Goal: Task Accomplishment & Management: Complete application form

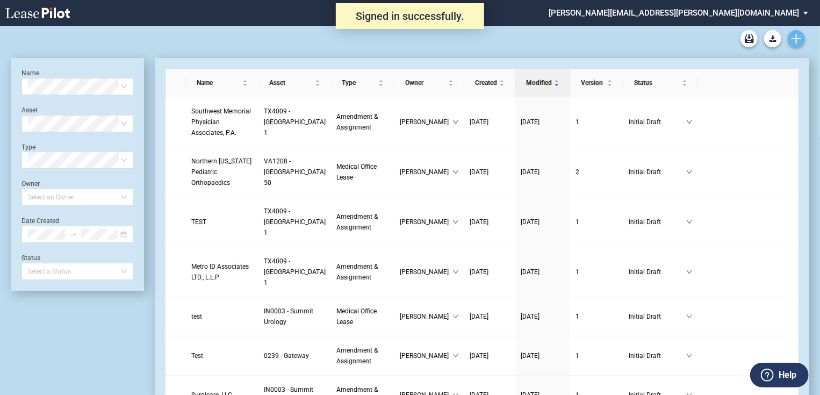
click at [798, 34] on icon "Create new document" at bounding box center [797, 39] width 10 height 10
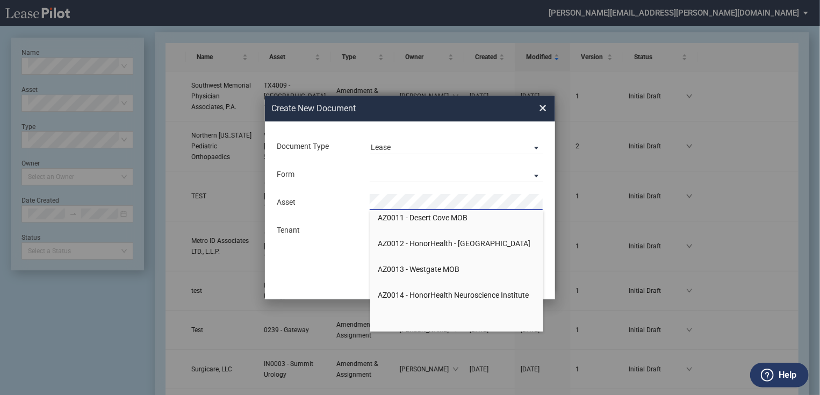
scroll to position [1333, 0]
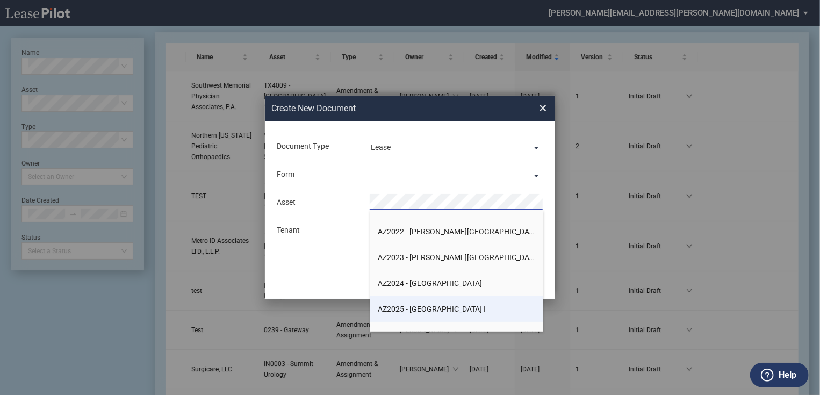
click at [451, 307] on span "AZ2025 - [GEOGRAPHIC_DATA] I" at bounding box center [433, 309] width 108 height 9
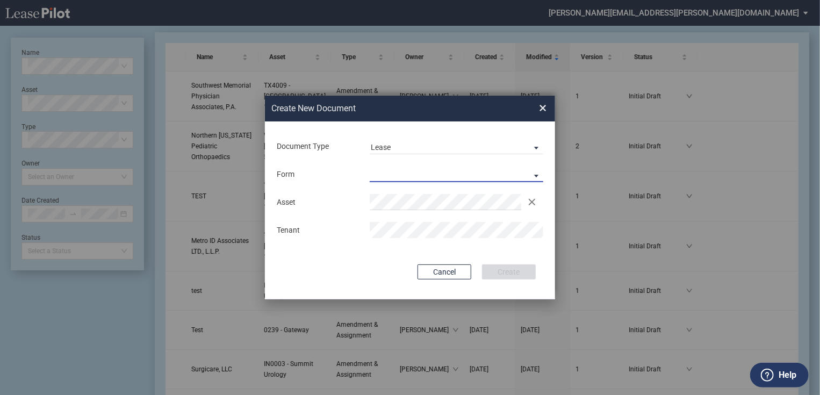
click at [449, 176] on md-select "Medical Office Lease Scottsdale Lease Louisville Lease 1370 Medical Place Lease…" at bounding box center [457, 174] width 174 height 16
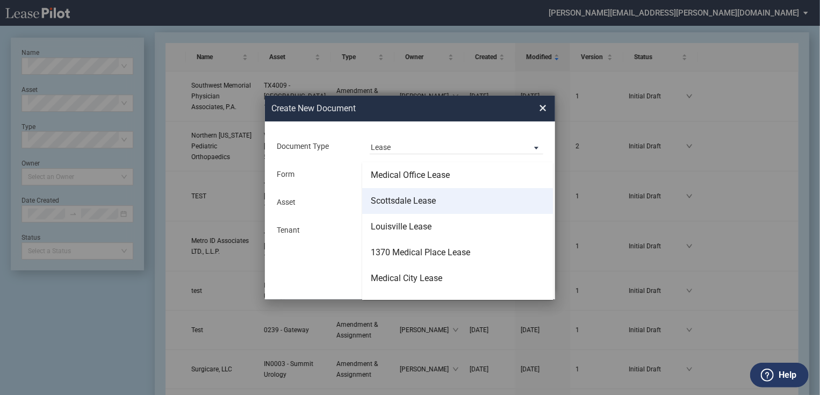
click at [441, 198] on md-option "Scottsdale Lease" at bounding box center [457, 201] width 191 height 26
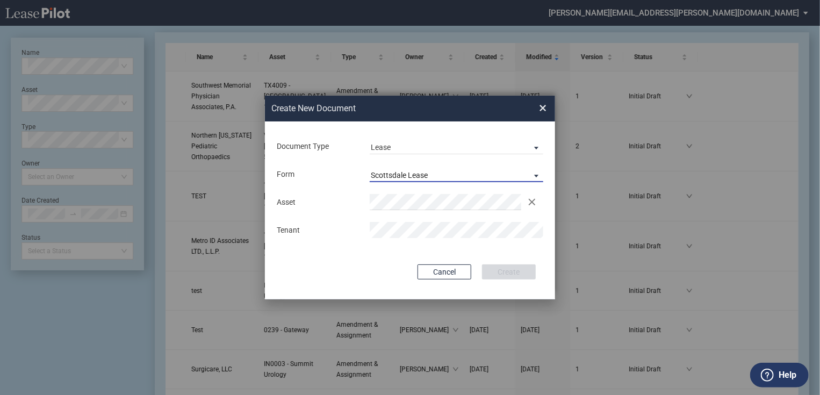
click at [443, 179] on span "Scottsdale Lease" at bounding box center [448, 175] width 154 height 11
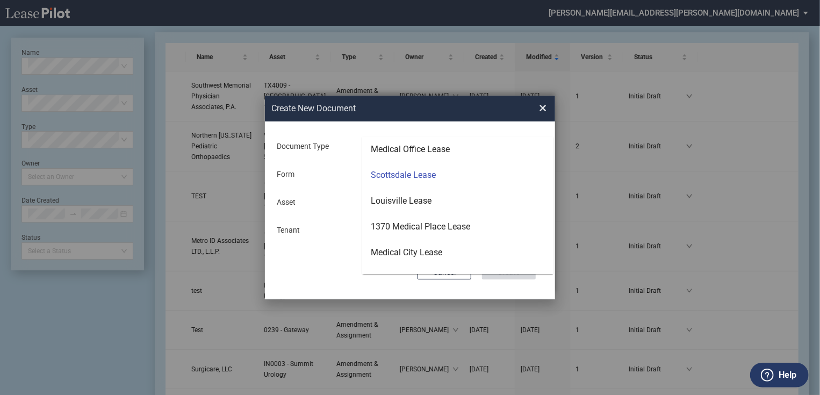
click at [443, 179] on md-option "Scottsdale Lease" at bounding box center [457, 175] width 191 height 26
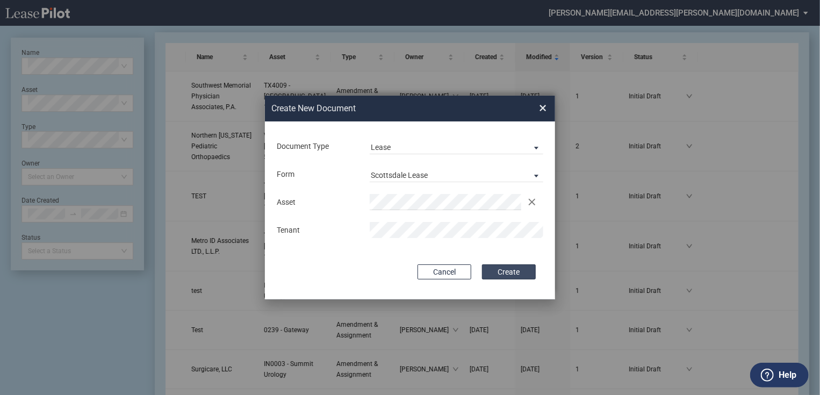
click at [502, 269] on button "Create" at bounding box center [509, 272] width 54 height 15
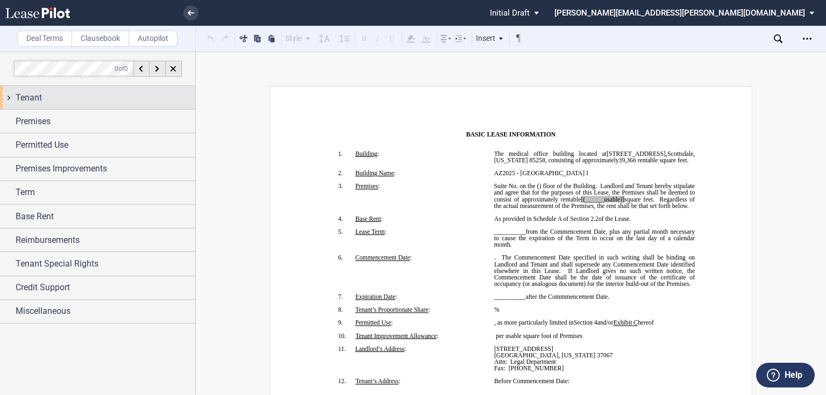
click at [173, 95] on div "Tenant" at bounding box center [106, 97] width 180 height 13
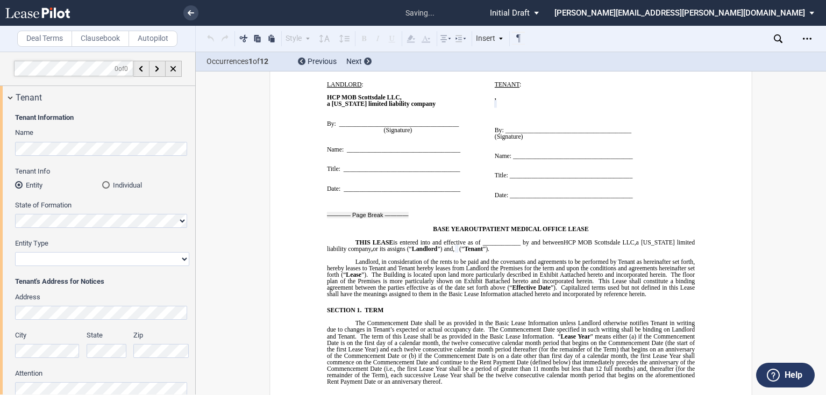
scroll to position [468, 0]
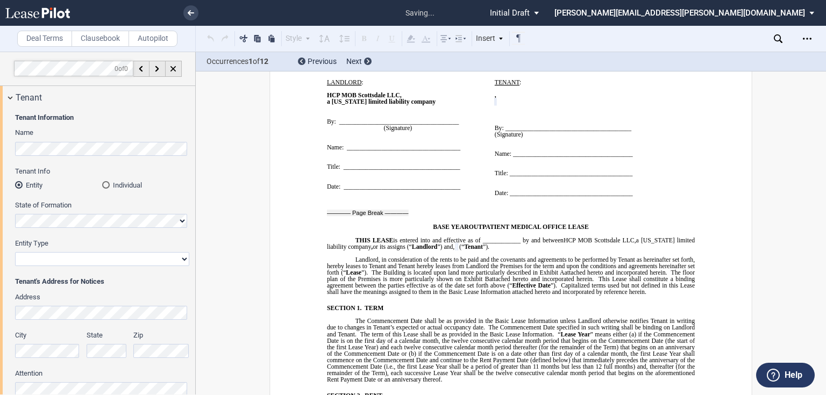
click at [97, 252] on div "Entity Type Corporation Limited Liability Company General Partnership Limited P…" at bounding box center [102, 252] width 174 height 27
click at [97, 255] on select "Corporation Limited Liability Company General Partnership Limited Partnership O…" at bounding box center [102, 259] width 174 height 14
select select "Other"
click at [15, 252] on select "Corporation Limited Liability Company General Partnership Limited Partnership O…" at bounding box center [102, 259] width 174 height 14
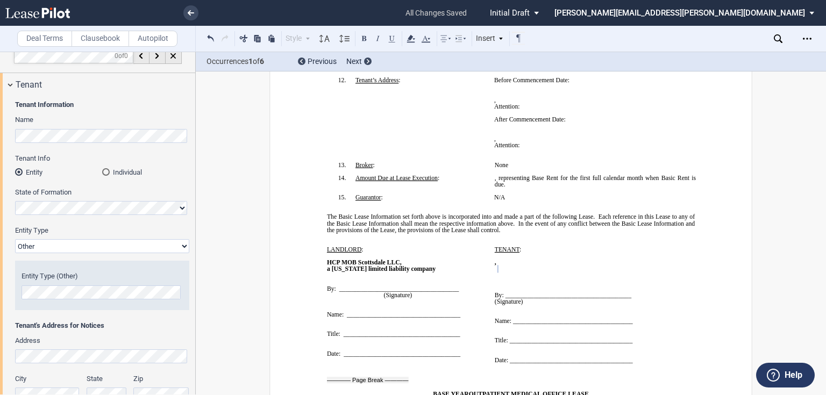
scroll to position [0, 0]
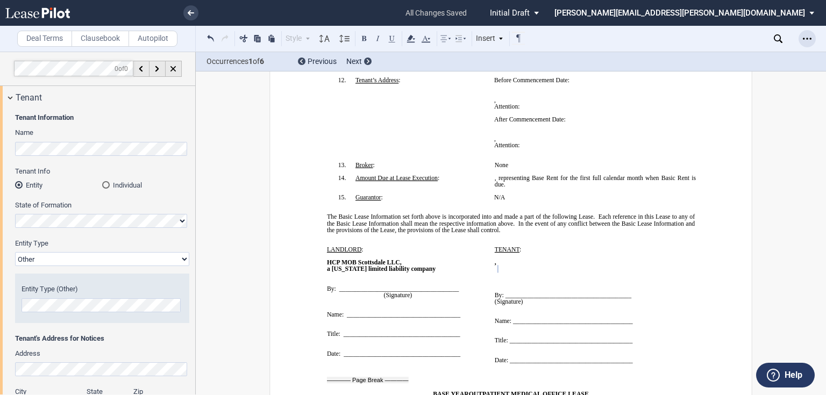
click at [805, 31] on div "Open Lease options menu" at bounding box center [806, 38] width 17 height 17
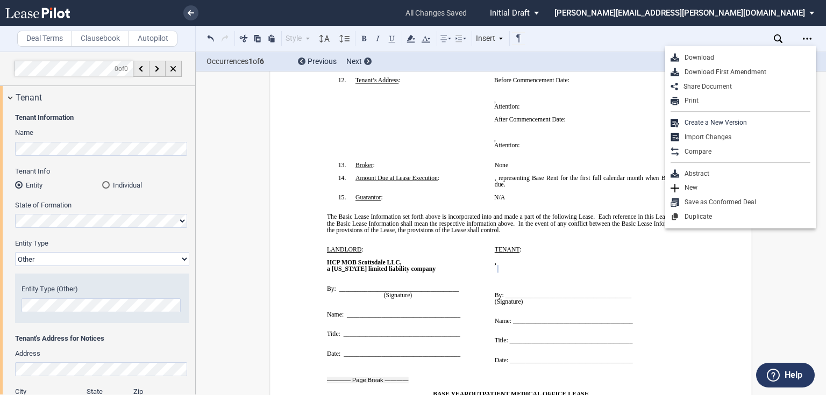
click at [742, 56] on div "Download" at bounding box center [744, 57] width 131 height 9
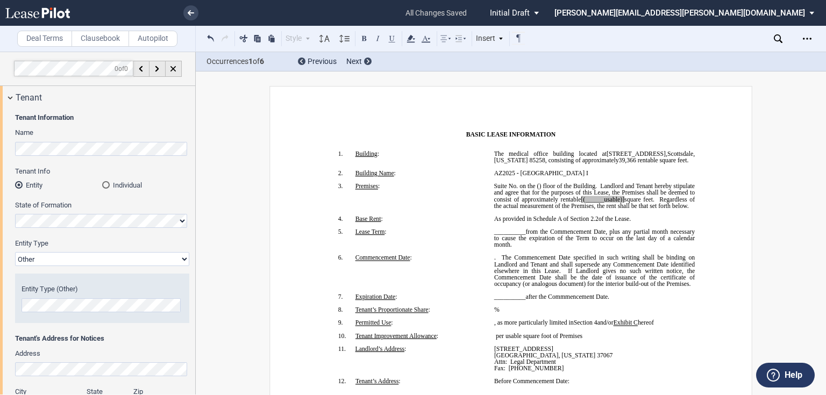
click at [800, 38] on div "Open Lease options menu" at bounding box center [806, 38] width 17 height 17
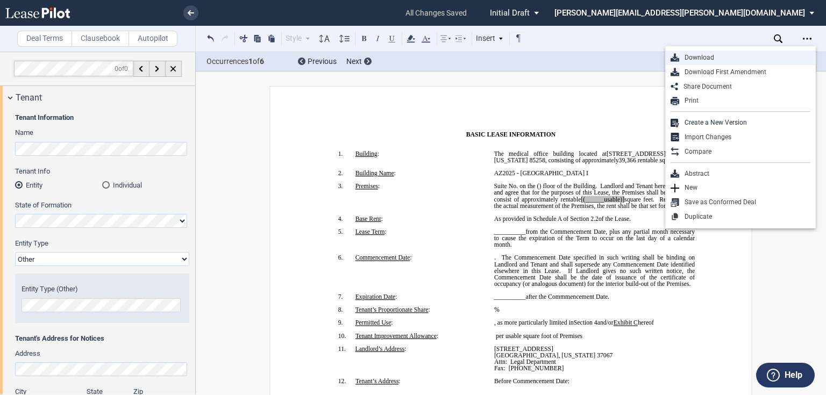
click at [705, 58] on div "Download" at bounding box center [744, 57] width 131 height 9
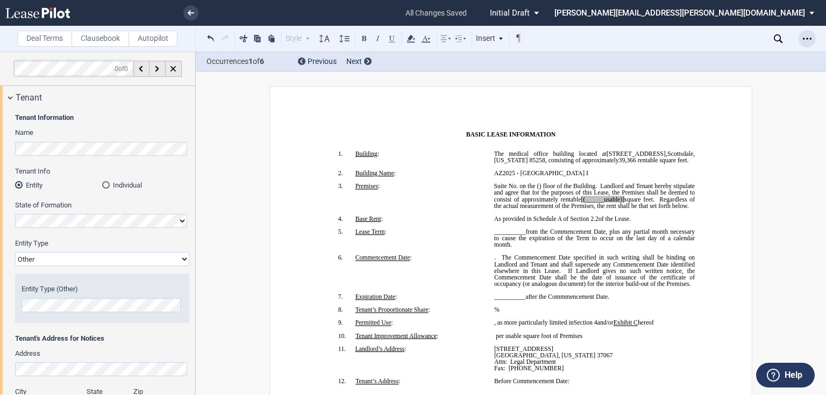
click at [805, 43] on div "Open Lease options menu" at bounding box center [806, 38] width 17 height 17
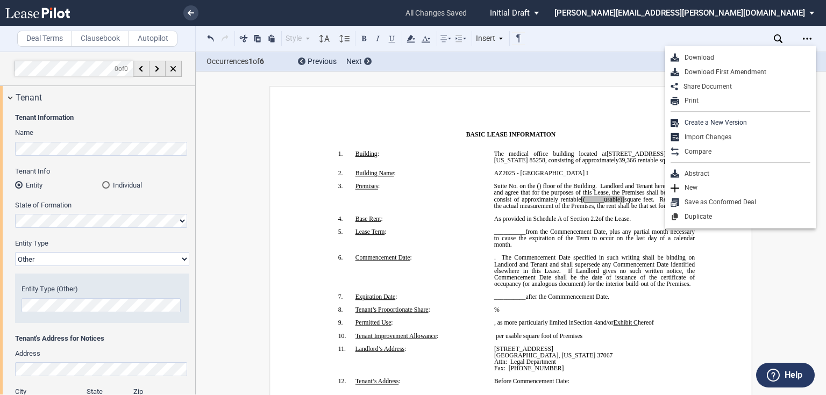
click at [758, 73] on div "Download First Amendment" at bounding box center [744, 72] width 131 height 9
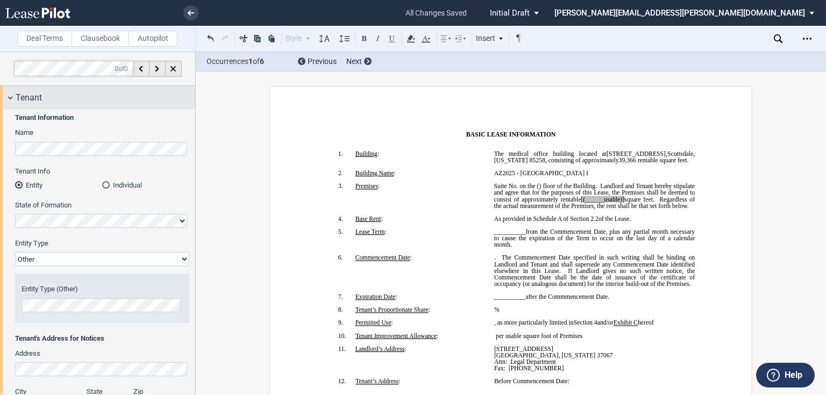
click at [84, 102] on div "Tenant" at bounding box center [106, 97] width 180 height 13
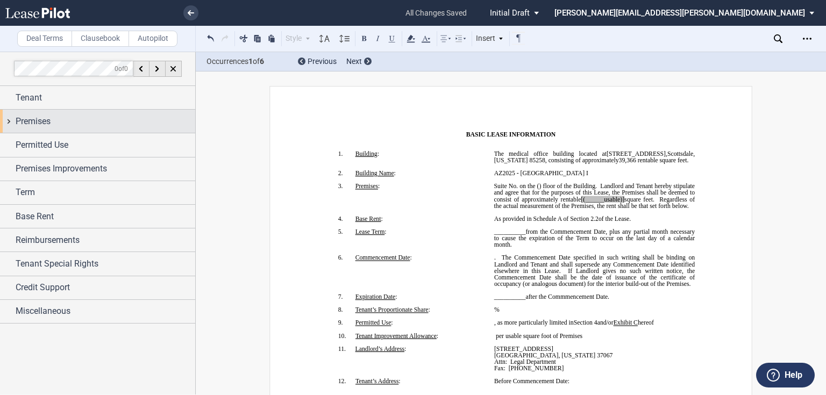
click at [76, 118] on div "Premises" at bounding box center [106, 121] width 180 height 13
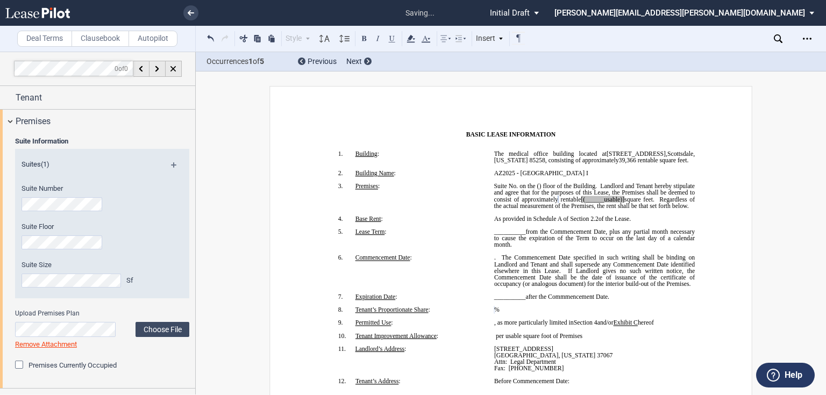
click at [581, 203] on span "rentable" at bounding box center [571, 199] width 20 height 6
click at [654, 203] on span "square feet." at bounding box center [639, 199] width 30 height 6
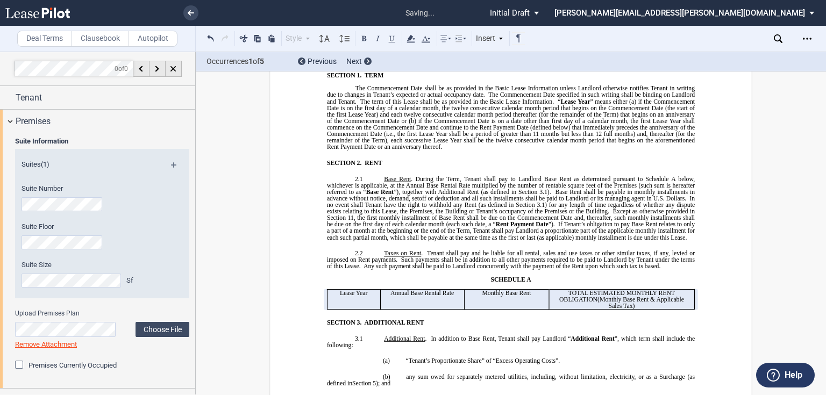
scroll to position [860, 0]
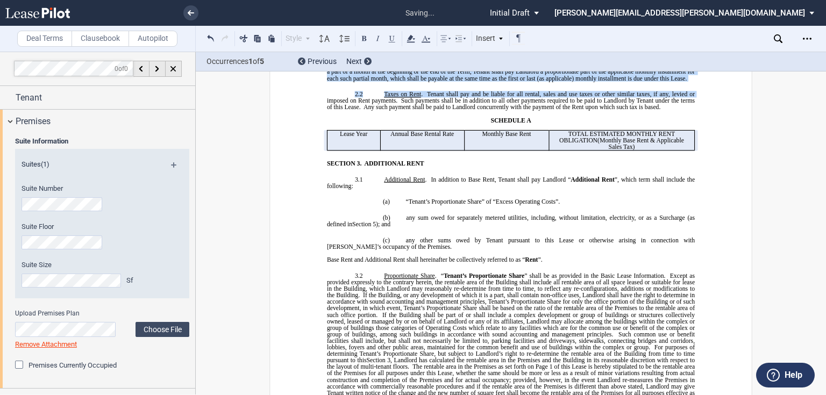
drag, startPoint x: 820, startPoint y: 80, endPoint x: 813, endPoint y: 133, distance: 54.2
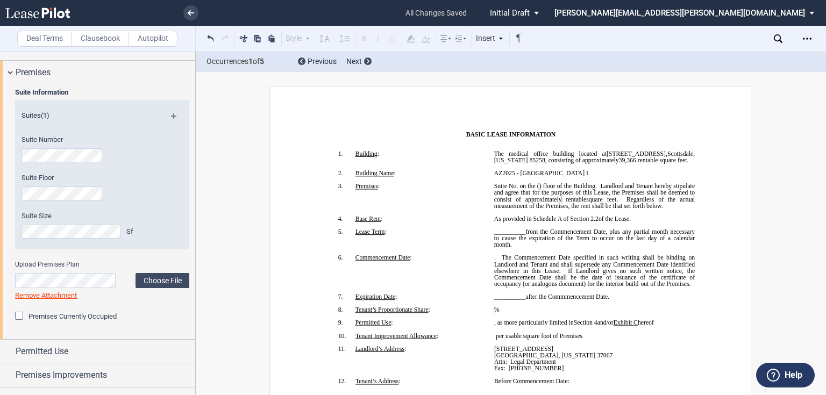
scroll to position [0, 0]
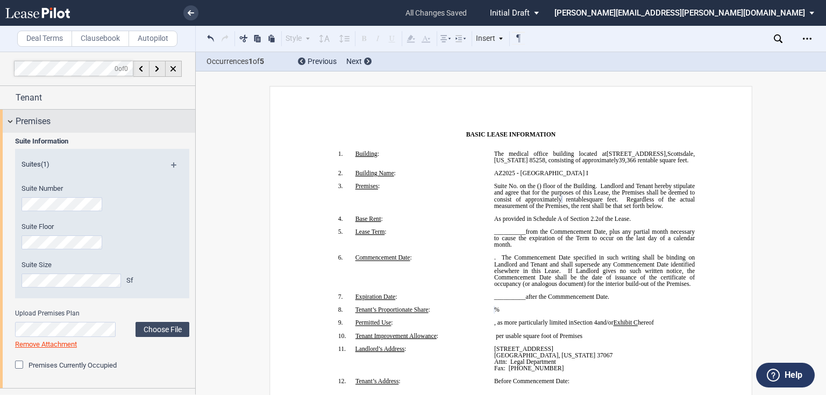
click at [67, 123] on div "Premises" at bounding box center [106, 121] width 180 height 13
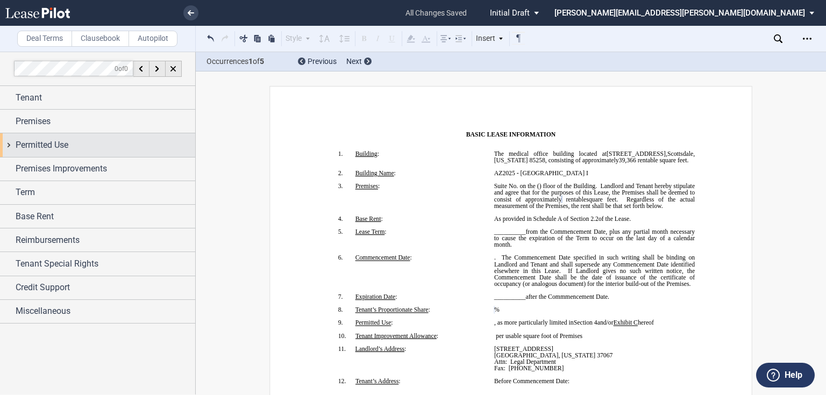
click at [59, 146] on span "Permitted Use" at bounding box center [42, 145] width 53 height 13
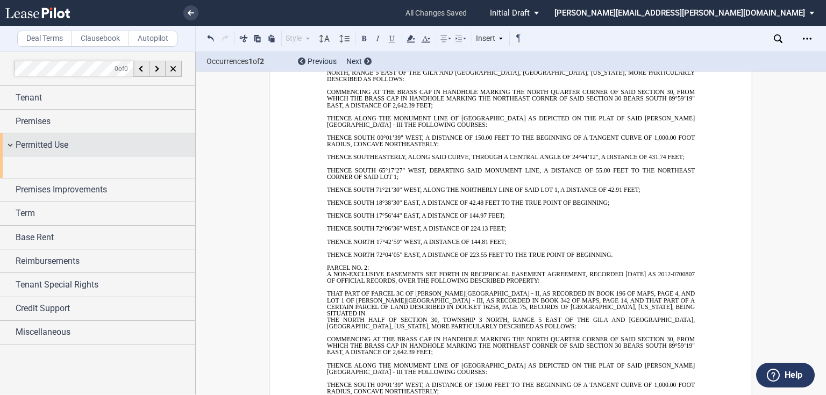
scroll to position [173, 0]
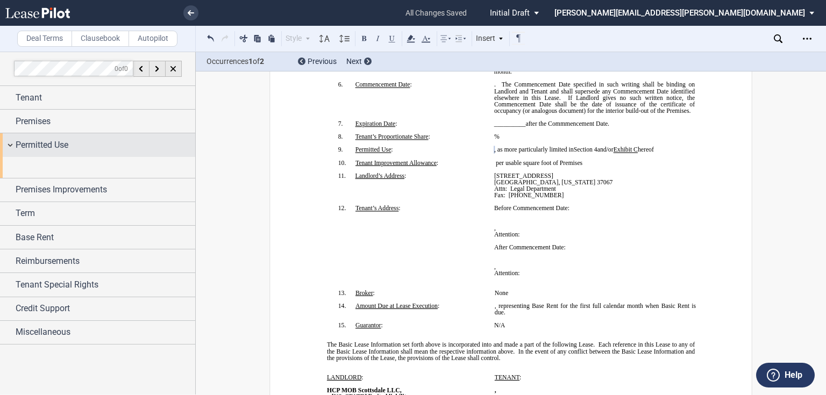
click at [46, 154] on div "Permitted Use" at bounding box center [97, 144] width 195 height 23
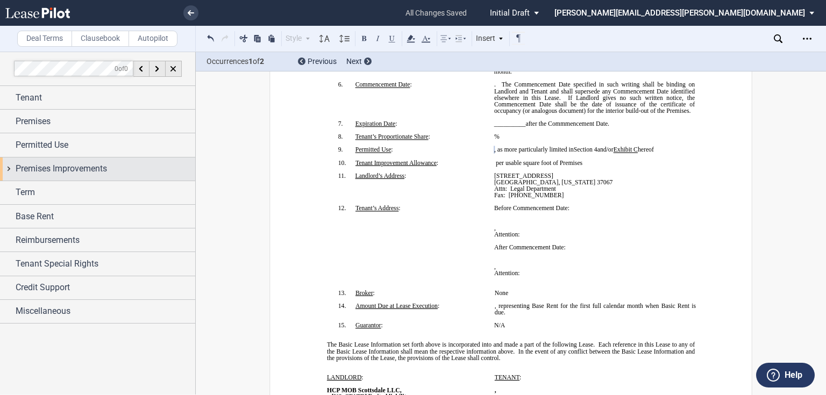
click at [49, 170] on span "Premises Improvements" at bounding box center [61, 168] width 91 height 13
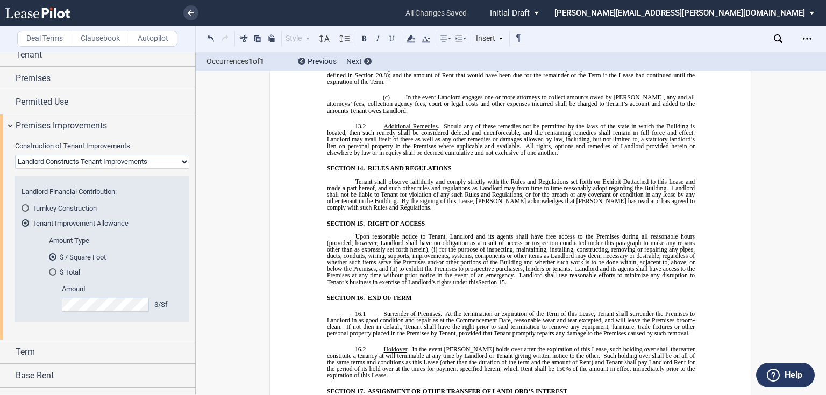
scroll to position [5378, 0]
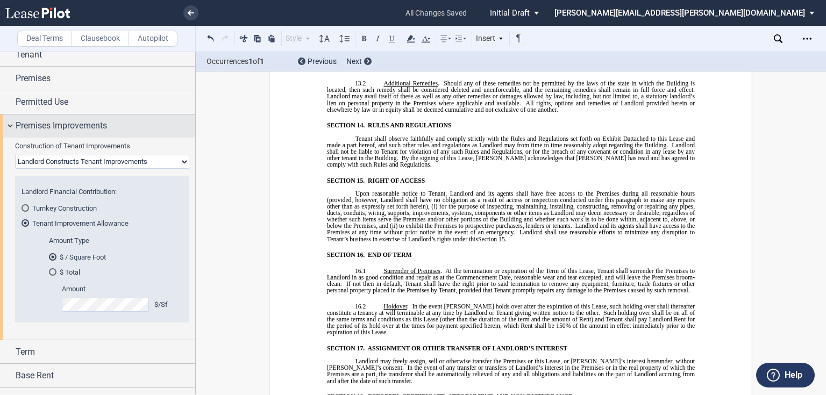
click at [71, 131] on span "Premises Improvements" at bounding box center [61, 125] width 91 height 13
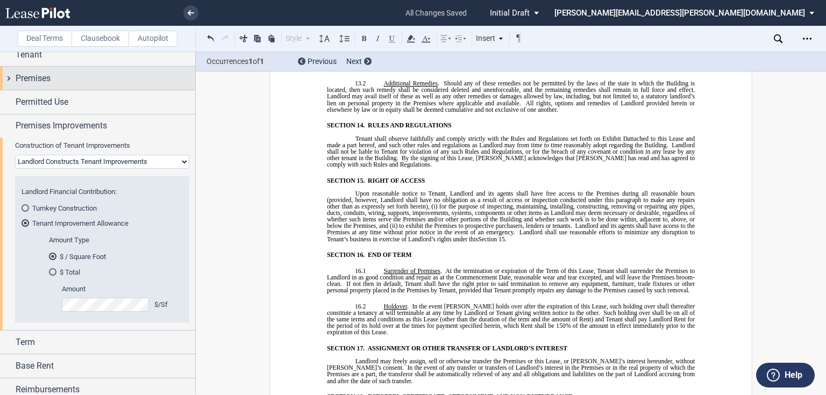
scroll to position [0, 0]
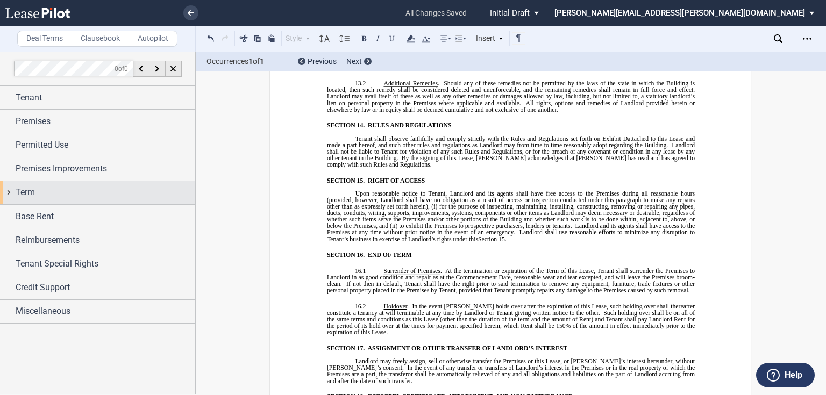
click at [52, 194] on div "Term" at bounding box center [106, 192] width 180 height 13
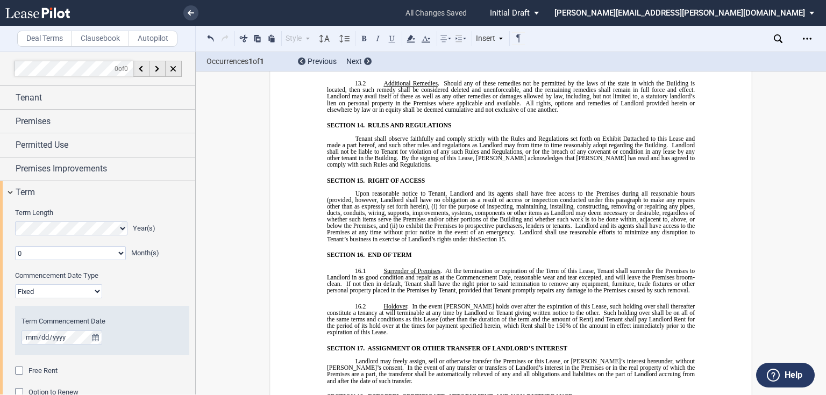
click at [74, 290] on select "Fixed Floating" at bounding box center [58, 291] width 87 height 14
select select "floating"
click at [15, 284] on select "Fixed Floating" at bounding box center [58, 291] width 87 height 14
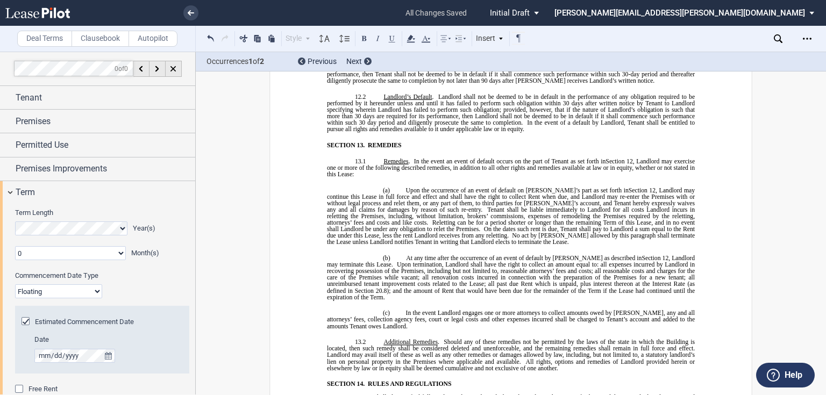
scroll to position [5238, 0]
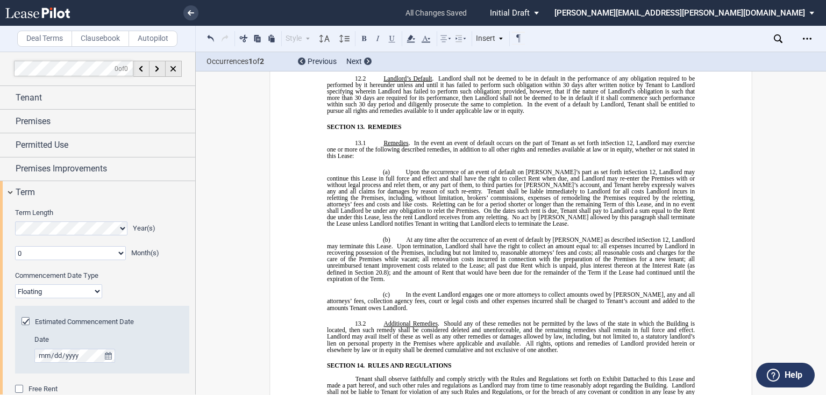
click at [81, 247] on select "0 1 2 3 4 5 6 7 8 9 10 11" at bounding box center [70, 253] width 111 height 14
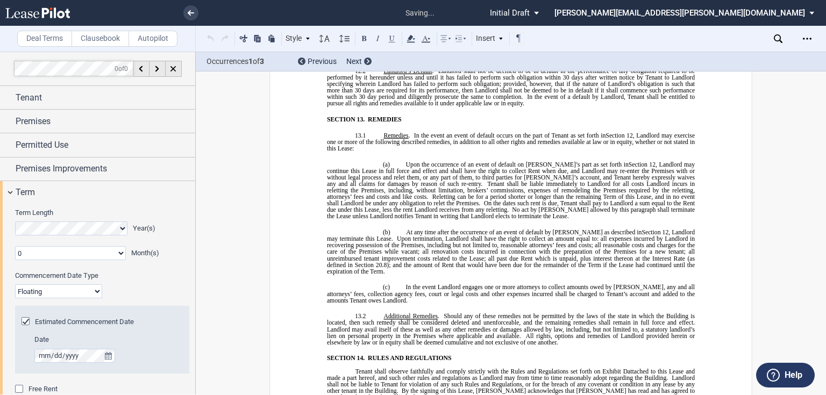
click at [84, 249] on select "0 1 2 3 4 5 6 7 8 9 10 11" at bounding box center [70, 253] width 111 height 14
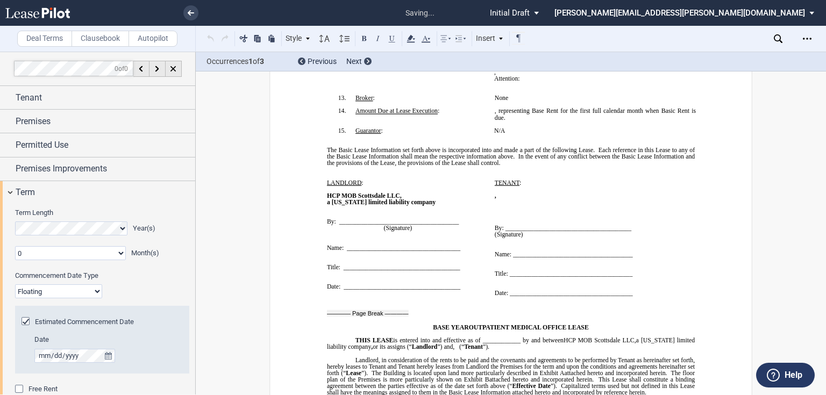
scroll to position [67, 0]
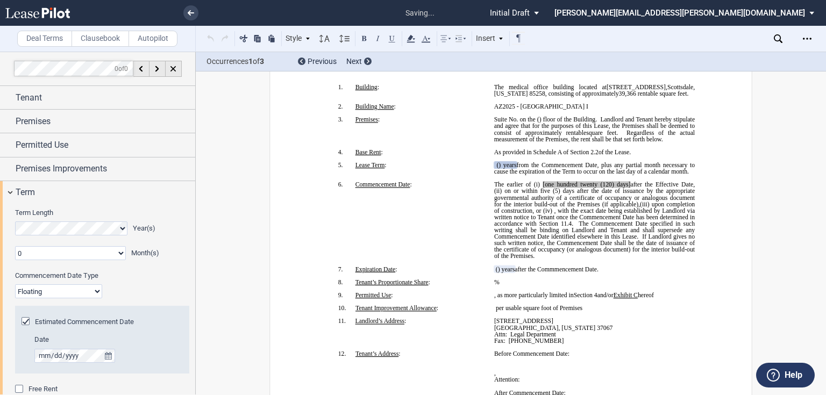
click at [84, 249] on select "0 1 2 3 4 5 6 7 8 9 10 11" at bounding box center [70, 253] width 111 height 14
select select "number:1"
click at [15, 246] on select "0 1 2 3 4 5 6 7 8 9 10 11" at bounding box center [70, 253] width 111 height 14
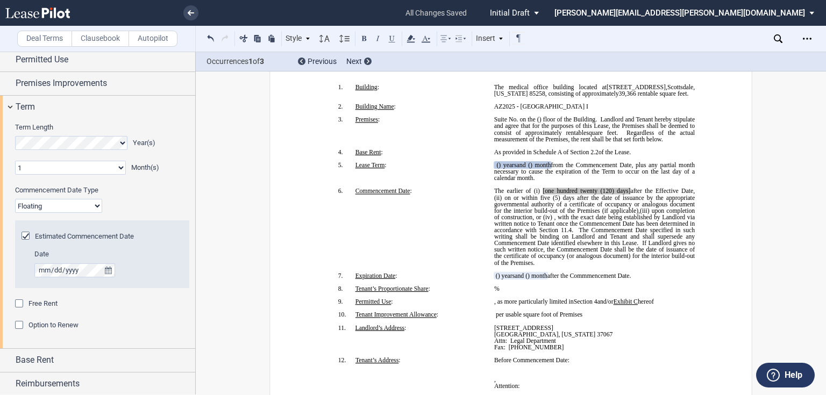
scroll to position [86, 0]
click at [19, 304] on div "Free Rent" at bounding box center [20, 304] width 11 height 11
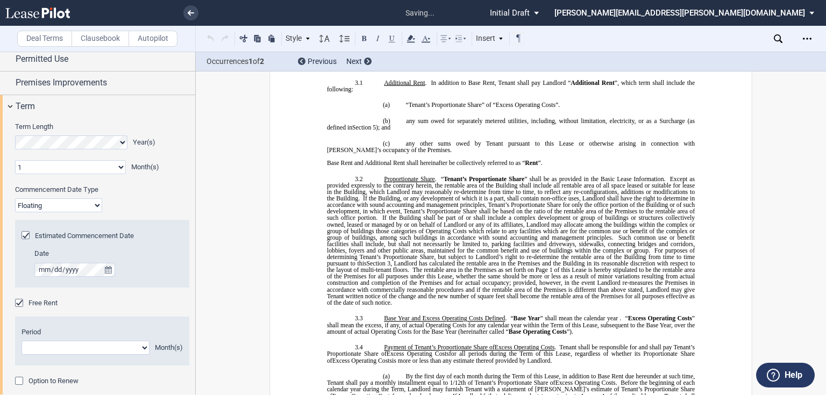
scroll to position [1016, 0]
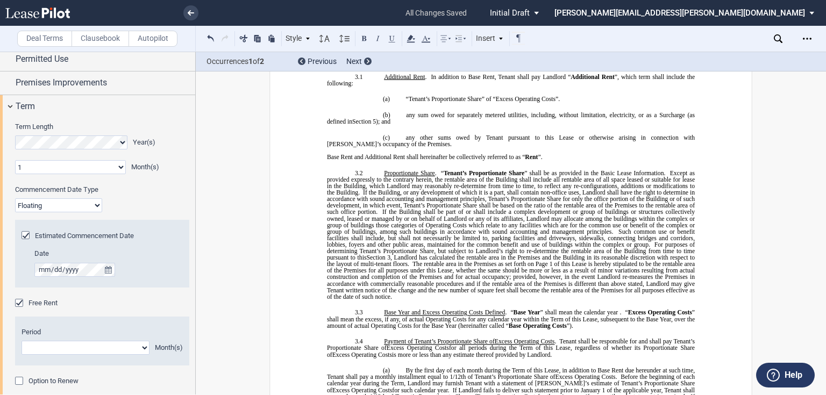
click at [80, 349] on select "1 2 3 4 5 6 7 8 9 10 11" at bounding box center [86, 348] width 128 height 14
click at [22, 341] on select "1 2 3 4 5 6 7 8 9 10 11" at bounding box center [86, 348] width 128 height 14
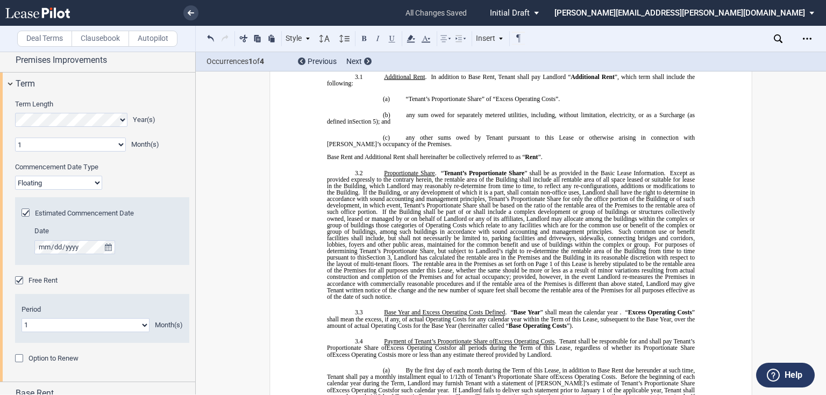
scroll to position [129, 0]
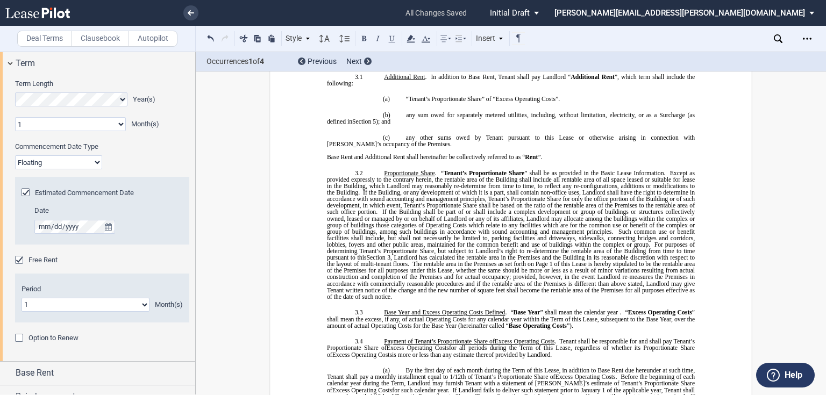
click at [19, 338] on div "Option to Renew" at bounding box center [20, 339] width 11 height 11
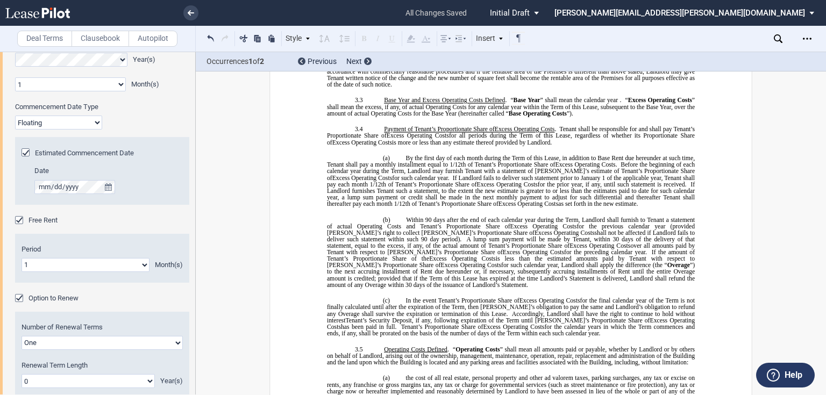
scroll to position [172, 0]
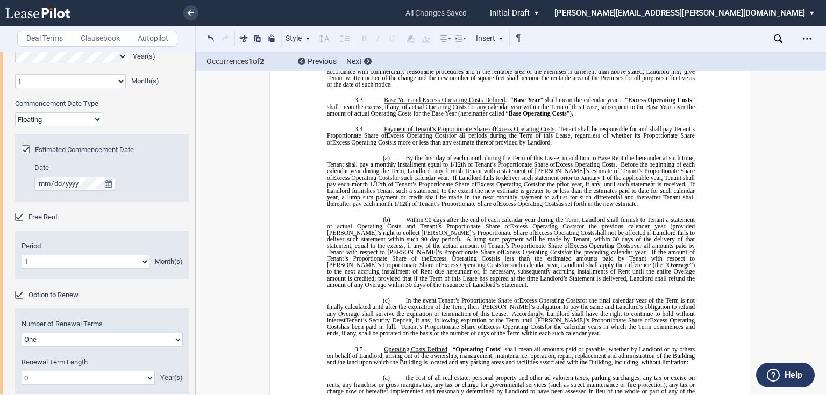
click at [20, 218] on div "Free Rent" at bounding box center [20, 218] width 11 height 11
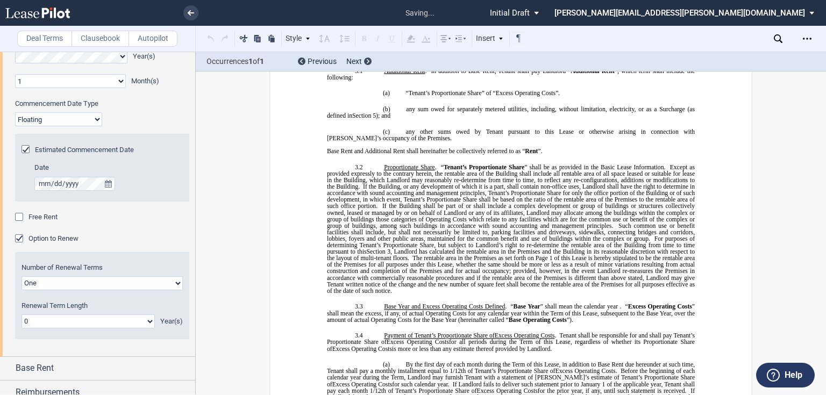
scroll to position [1016, 0]
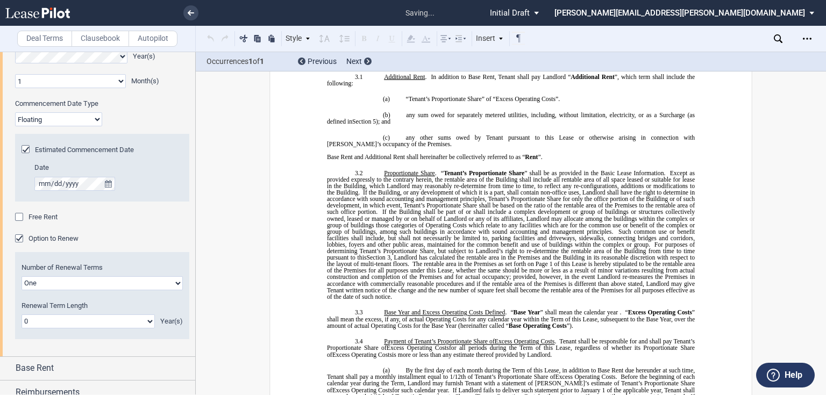
click at [23, 216] on div "Free Rent" at bounding box center [20, 218] width 11 height 11
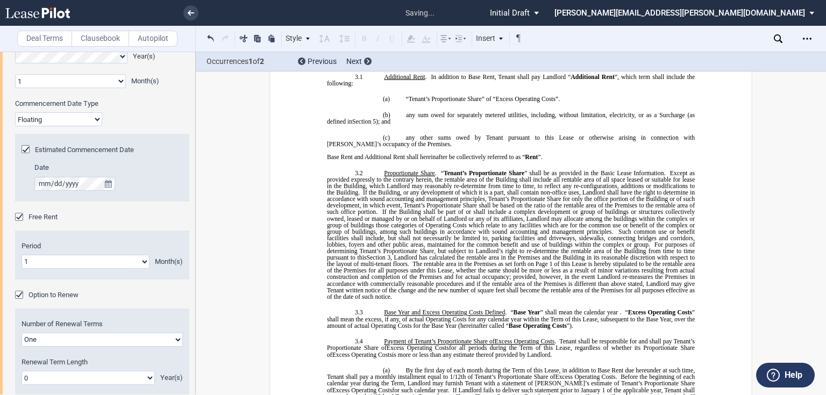
click at [62, 244] on label "Period" at bounding box center [102, 246] width 161 height 10
click at [62, 265] on select "1 2 3 4 5 6 7 8 9 10 11" at bounding box center [86, 262] width 128 height 14
click at [22, 255] on select "1 2 3 4 5 6 7 8 9 10 11" at bounding box center [86, 262] width 128 height 14
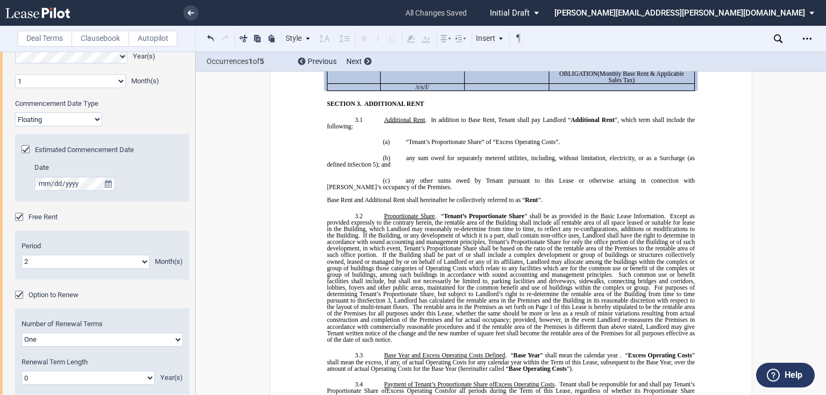
scroll to position [1102, 0]
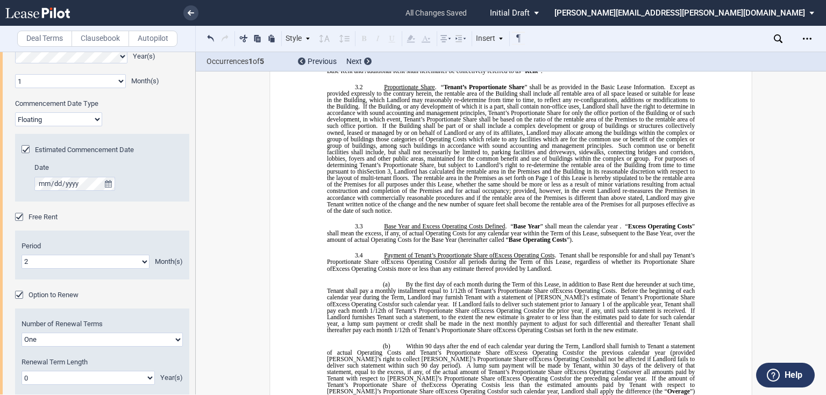
click at [136, 257] on select "1 2 3 4 5 6 7 8 9 10 11" at bounding box center [86, 262] width 128 height 14
select select "number:1"
click at [22, 255] on select "1 2 3 4 5 6 7 8 9 10 11" at bounding box center [86, 262] width 128 height 14
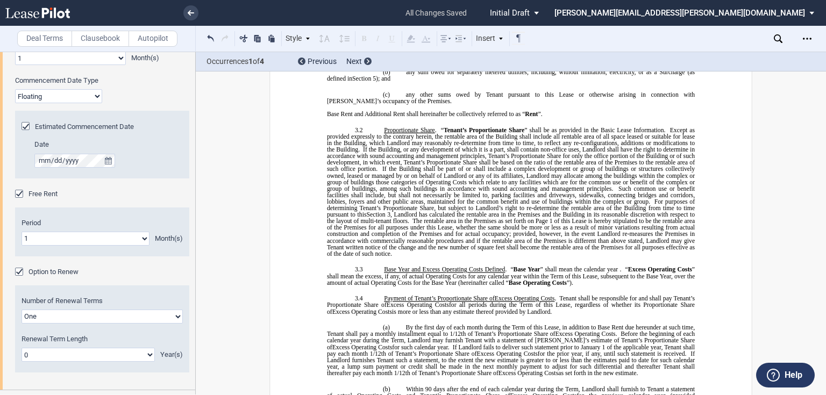
scroll to position [215, 0]
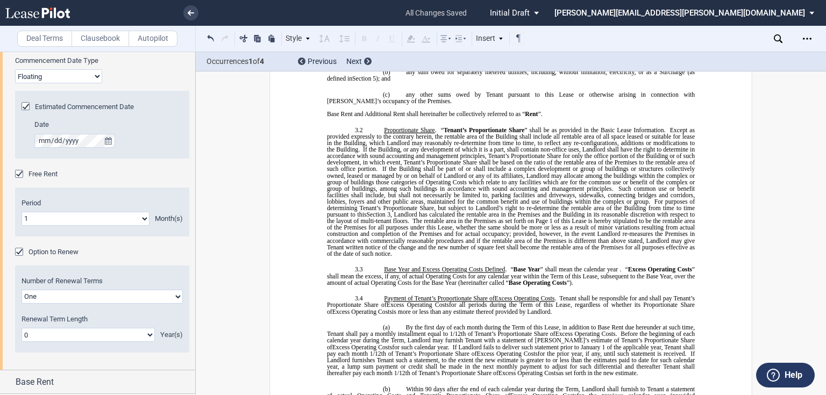
click at [88, 329] on select "0 1 2 3 4 5 6 7 8 9 10 11 12 13 14 15 16 17 18 19 20" at bounding box center [88, 335] width 133 height 14
select select "number:5"
click at [22, 328] on select "0 1 2 3 4 5 6 7 8 9 10 11 12 13 14 15 16 17 18 19 20" at bounding box center [88, 335] width 133 height 14
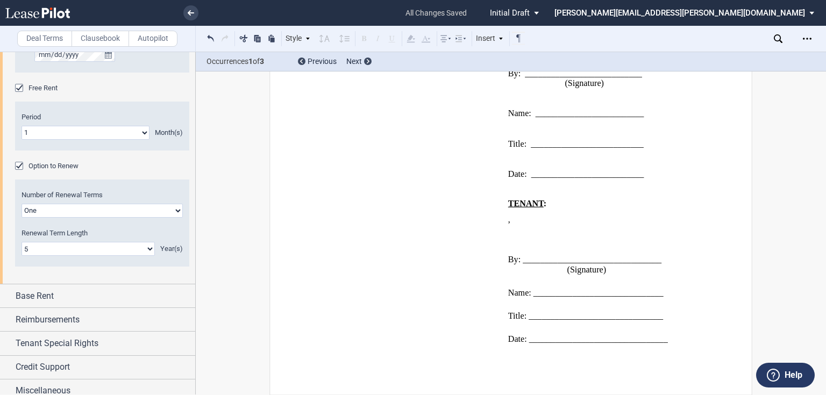
scroll to position [308, 0]
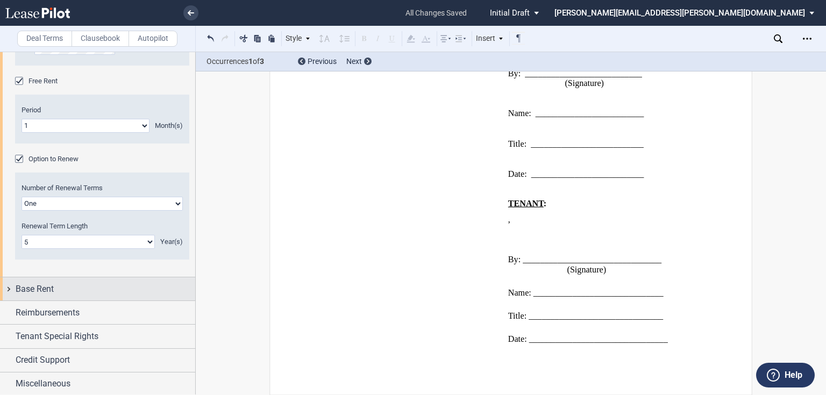
click at [54, 286] on div "Base Rent" at bounding box center [106, 289] width 180 height 13
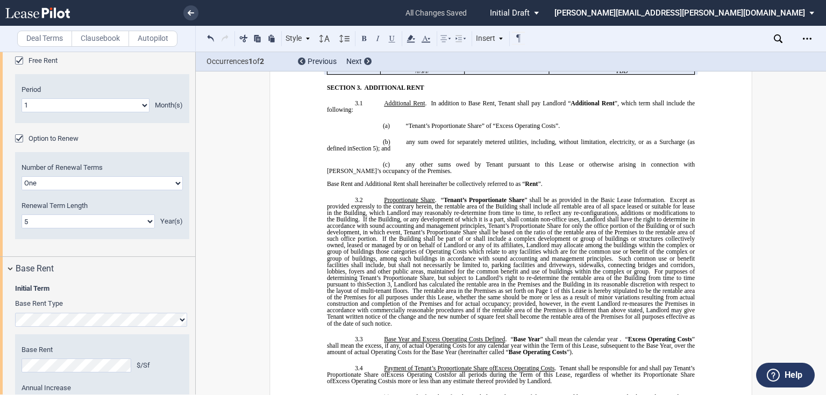
scroll to position [265, 0]
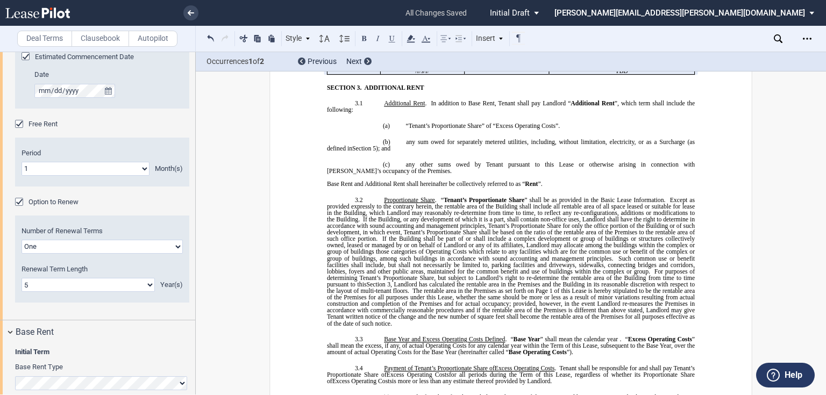
click at [20, 123] on div "Free Rent" at bounding box center [20, 125] width 11 height 11
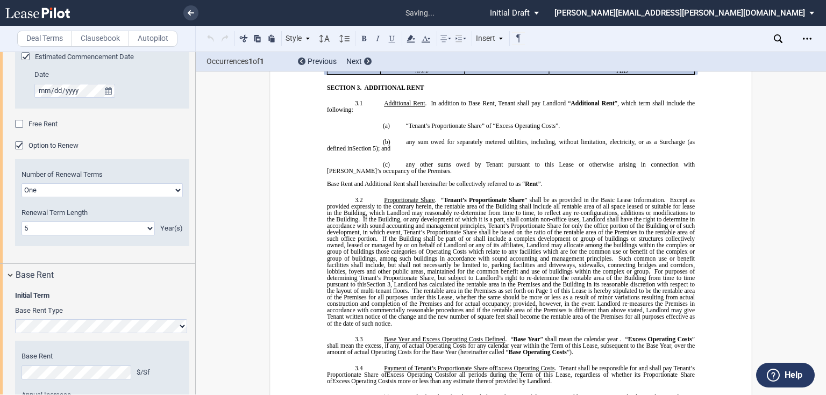
click at [20, 123] on div "Free Rent" at bounding box center [20, 125] width 11 height 11
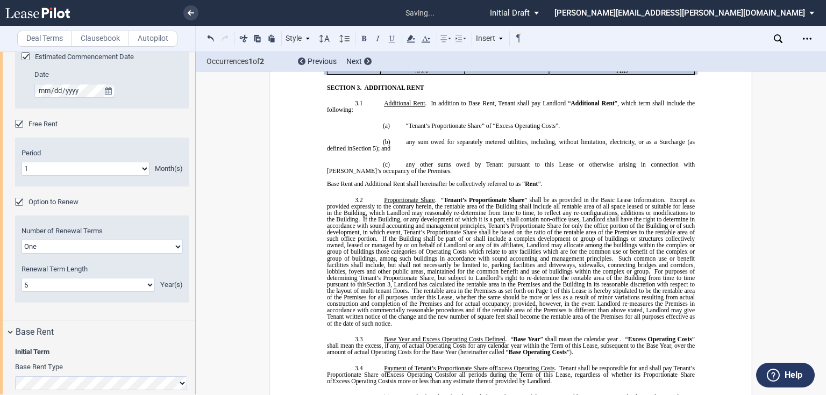
click at [92, 164] on select "1 2 3 4 5 6 7 8 9 10 11" at bounding box center [86, 169] width 128 height 14
click at [22, 162] on select "1 2 3 4 5 6 7 8 9 10 11" at bounding box center [86, 169] width 128 height 14
click at [84, 163] on select "1 2 3 4 5 6 7 8 9 10 11" at bounding box center [86, 169] width 128 height 14
click at [22, 162] on select "1 2 3 4 5 6 7 8 9 10 11" at bounding box center [86, 169] width 128 height 14
click at [97, 166] on select "1 2 3 4 5 6 7 8 9 10 11" at bounding box center [86, 169] width 128 height 14
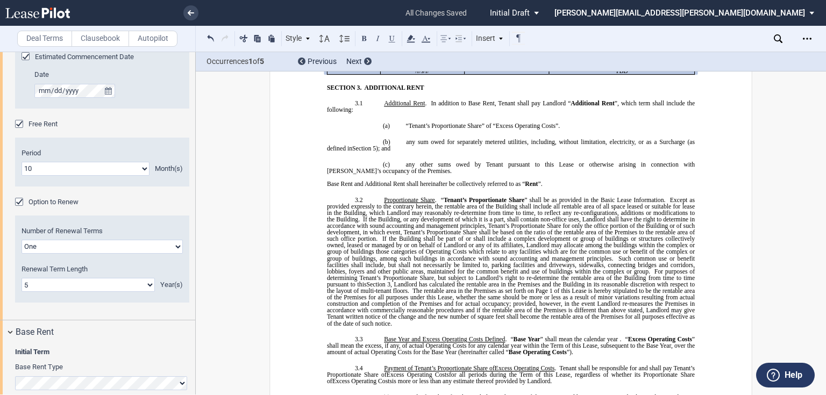
select select "number:1"
click at [22, 162] on select "1 2 3 4 5 6 7 8 9 10 11" at bounding box center [86, 169] width 128 height 14
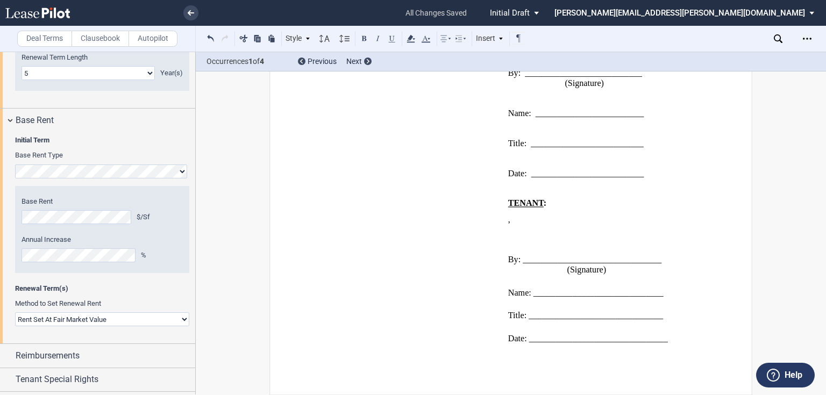
scroll to position [480, 0]
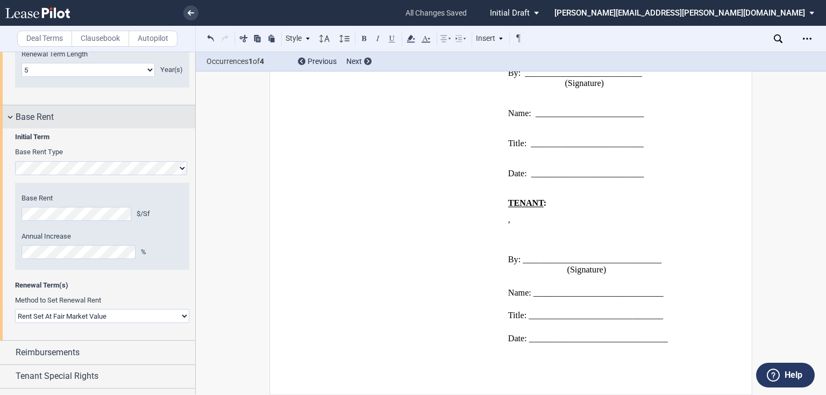
click at [83, 120] on div "Base Rent" at bounding box center [106, 117] width 180 height 13
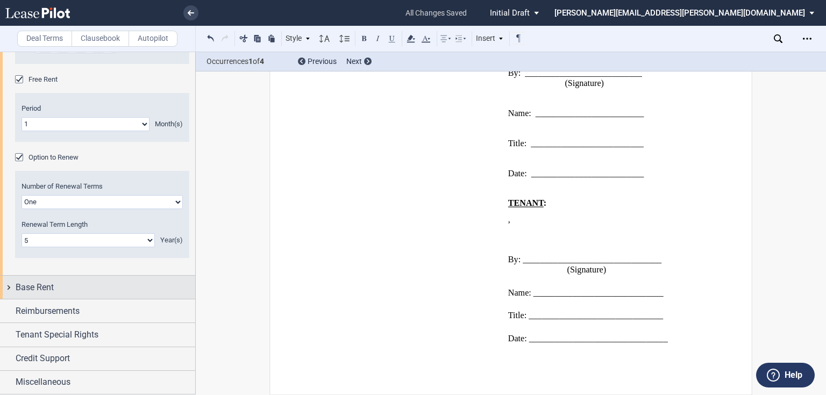
scroll to position [308, 0]
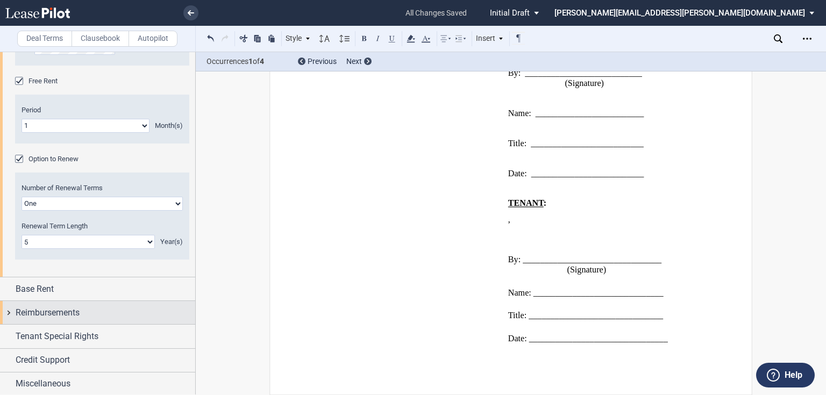
click at [81, 306] on div "Reimbursements" at bounding box center [106, 312] width 180 height 13
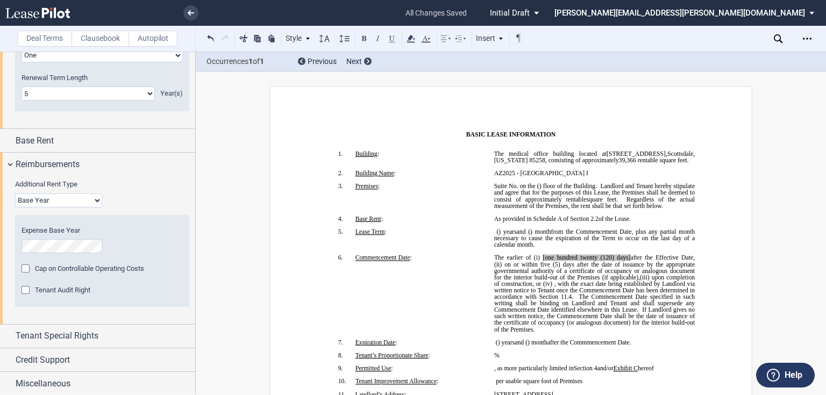
scroll to position [86, 0]
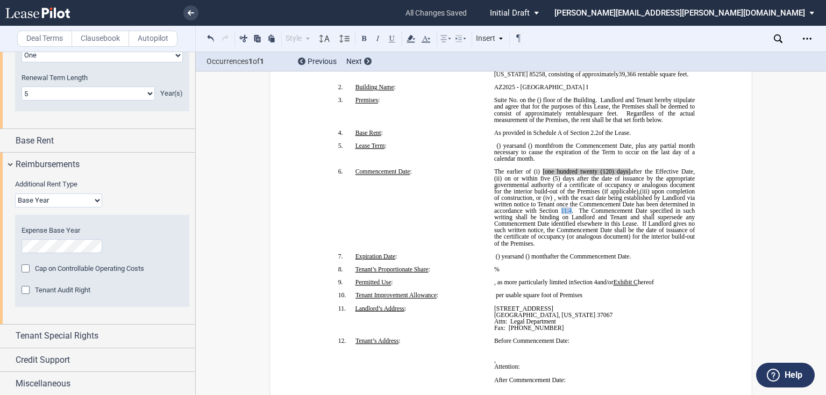
drag, startPoint x: 633, startPoint y: 244, endPoint x: 667, endPoint y: 245, distance: 34.4
click at [667, 214] on span ", with the exact date being established by Landlord via written notice to Tenan…" at bounding box center [595, 204] width 202 height 19
click at [649, 227] on span "The Commencement Date specified in such writing shall be binding on Landlord an…" at bounding box center [595, 217] width 202 height 19
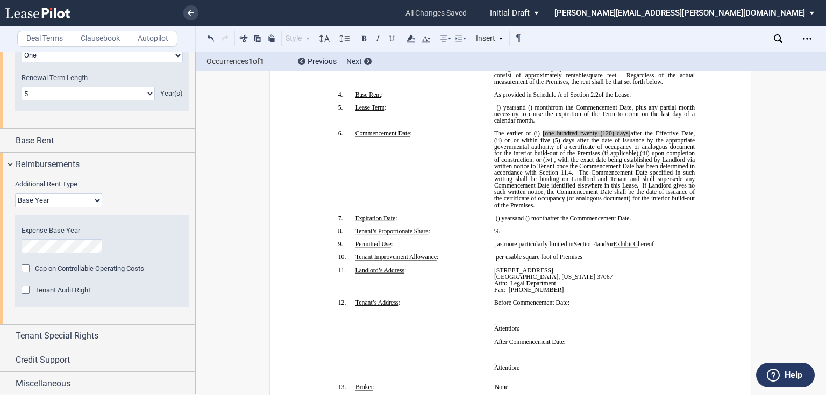
scroll to position [129, 0]
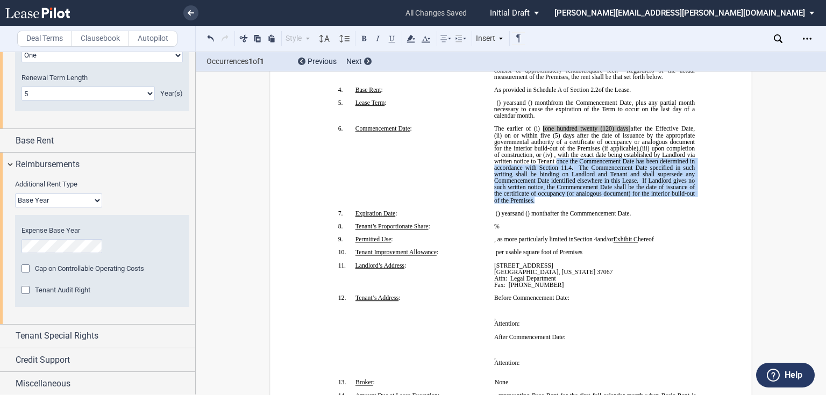
drag, startPoint x: 627, startPoint y: 196, endPoint x: 625, endPoint y: 239, distance: 42.6
click at [625, 204] on p "﻿ ﻿ . The earlier of (i) the date upon which [PERSON_NAME] opens to conduct bus…" at bounding box center [594, 165] width 201 height 78
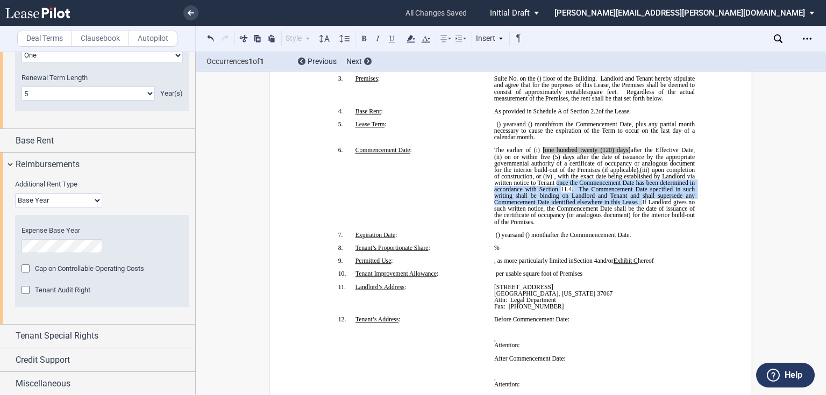
scroll to position [127, 0]
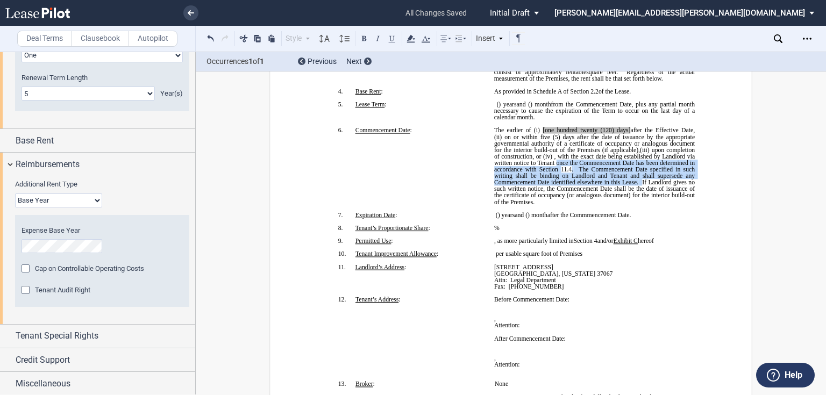
click at [631, 173] on span ", with the exact date being established by Landlord via written notice to Tenan…" at bounding box center [595, 162] width 202 height 19
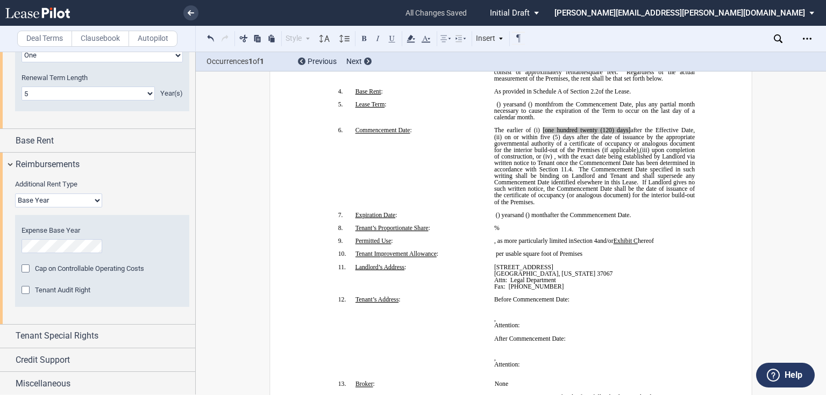
click at [615, 173] on span ", with the exact date being established by Landlord via written notice to Tenan…" at bounding box center [595, 162] width 202 height 19
click at [573, 173] on span "." at bounding box center [573, 169] width 2 height 6
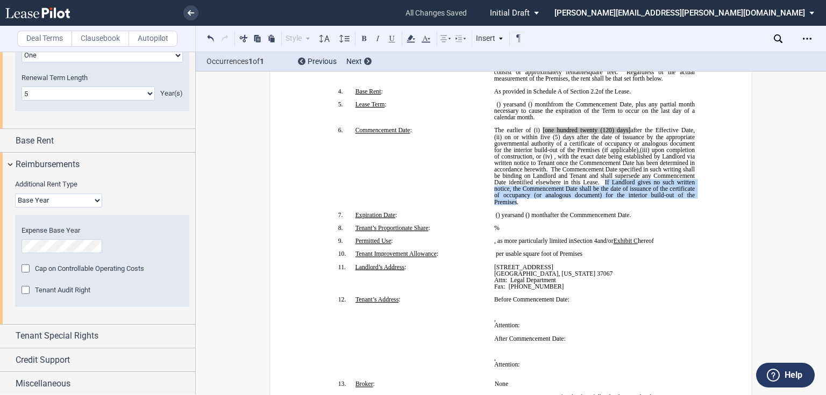
drag, startPoint x: 583, startPoint y: 240, endPoint x: 687, endPoint y: 222, distance: 105.4
click at [687, 205] on span "The Commencement Date specified in such writing shall be binding on Landlord an…" at bounding box center [595, 185] width 202 height 39
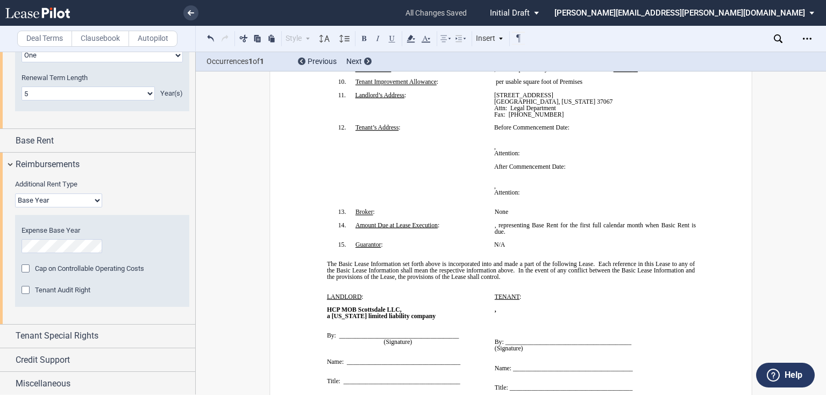
scroll to position [170, 0]
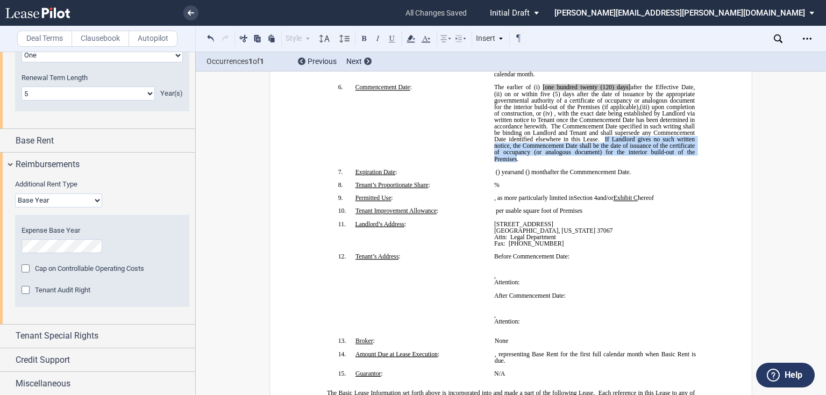
click at [598, 162] on p "﻿ ﻿ . The earlier of (i) the date upon which [PERSON_NAME] opens to conduct bus…" at bounding box center [594, 123] width 201 height 78
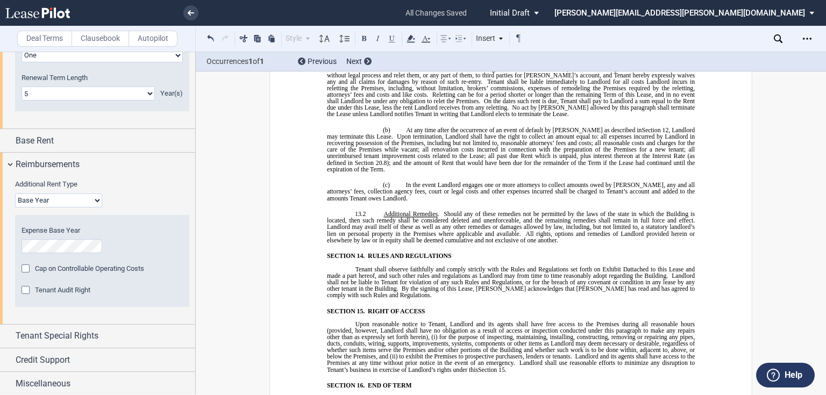
scroll to position [5332, 0]
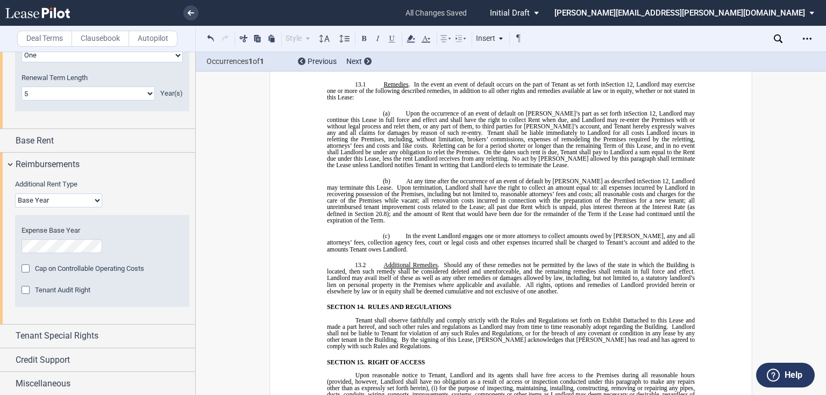
drag, startPoint x: 362, startPoint y: 229, endPoint x: 364, endPoint y: 218, distance: 10.3
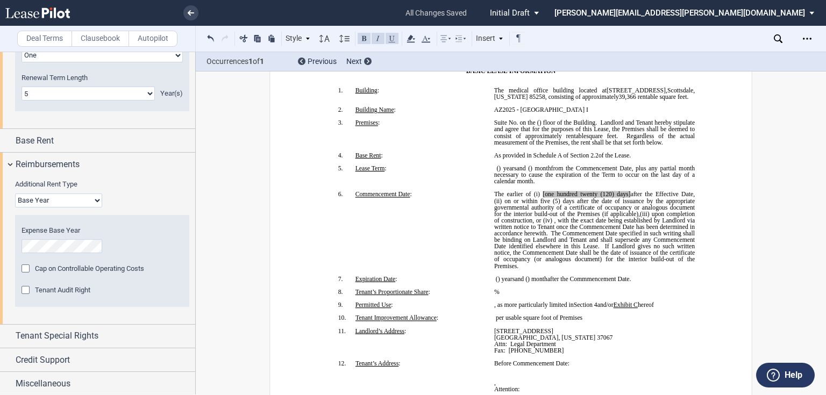
scroll to position [129, 0]
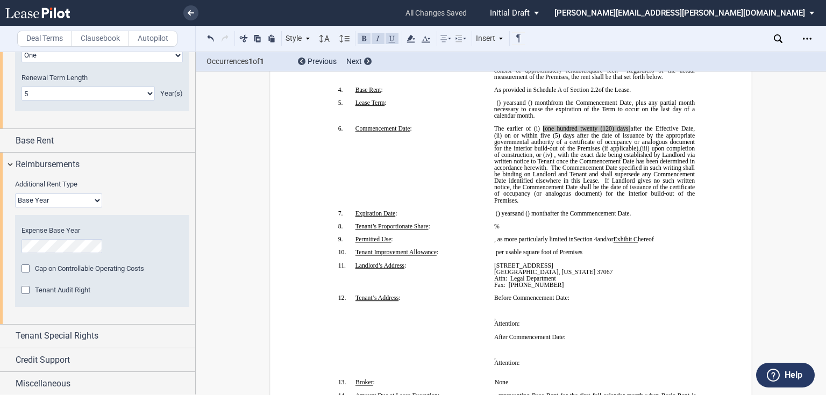
click at [552, 158] on span ", or (iv)" at bounding box center [542, 155] width 20 height 6
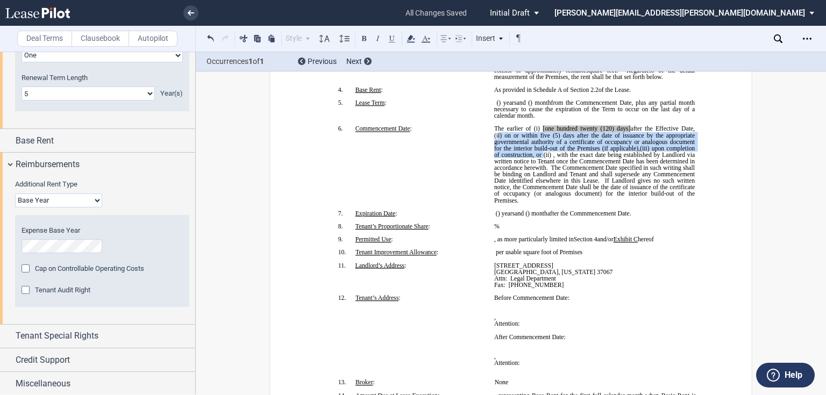
drag, startPoint x: 539, startPoint y: 186, endPoint x: 492, endPoint y: 166, distance: 51.0
click at [494, 166] on span "The earlier of (i) [one hundred twenty (120) days] after the Effective Date, (i…" at bounding box center [595, 149] width 202 height 46
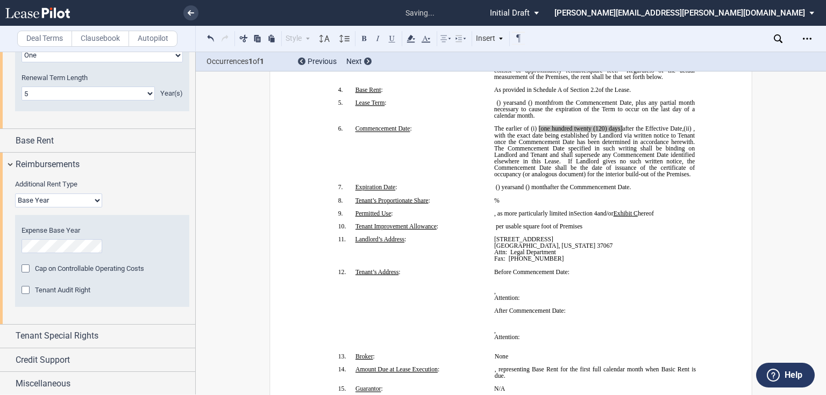
click at [683, 132] on span "after the Effective Date," at bounding box center [652, 129] width 61 height 6
click at [682, 139] on span "after the Effective Date, or" at bounding box center [595, 132] width 202 height 13
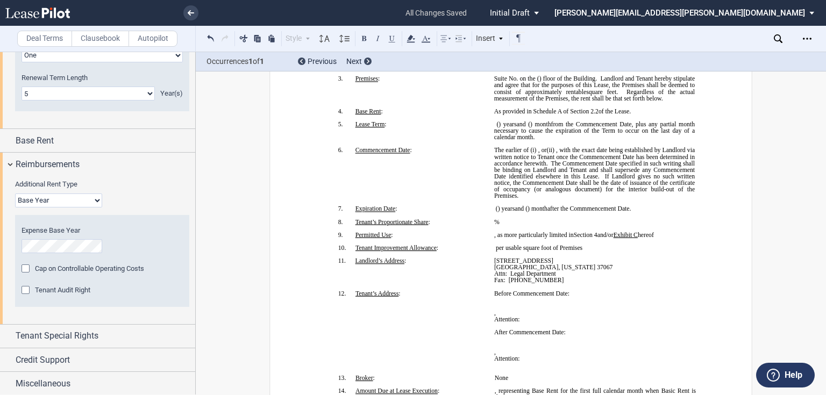
scroll to position [43, 0]
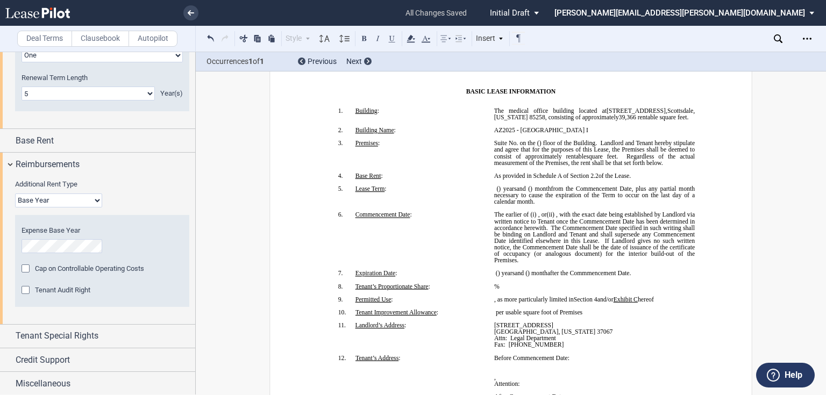
click at [538, 218] on span at bounding box center [537, 215] width 2 height 6
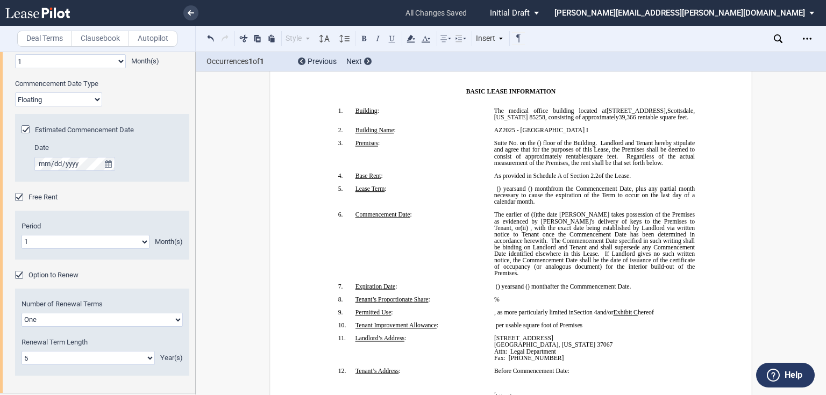
scroll to position [112, 0]
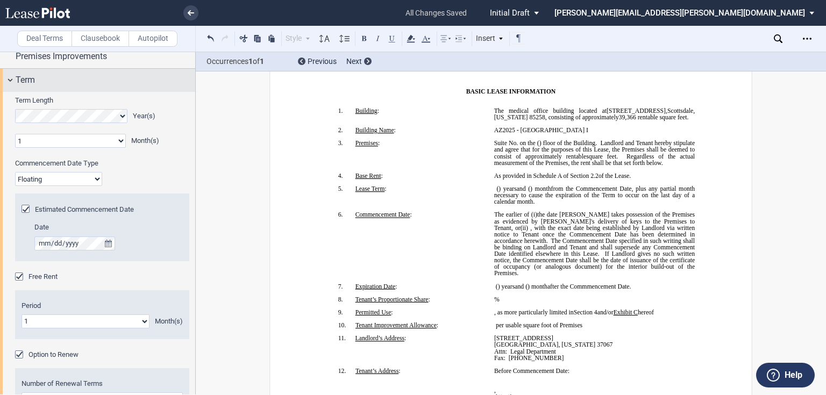
click at [66, 81] on div "Term" at bounding box center [106, 80] width 180 height 13
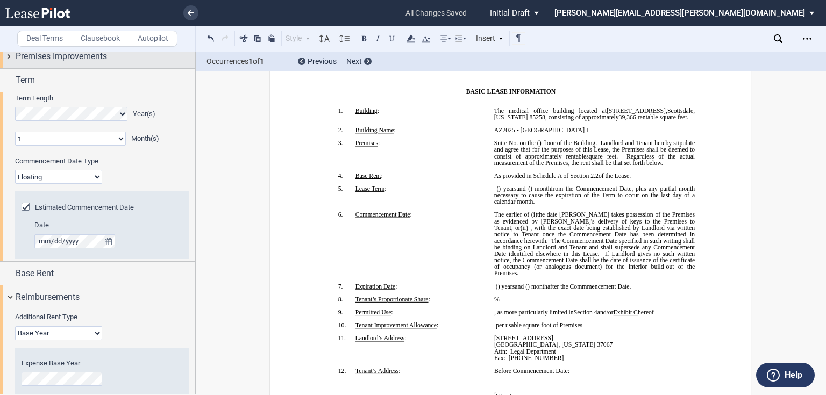
scroll to position [75, 0]
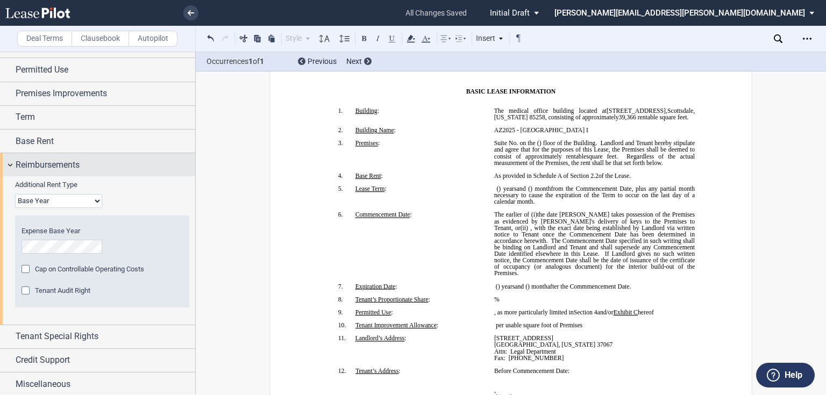
click at [84, 163] on div "Reimbursements" at bounding box center [106, 165] width 180 height 13
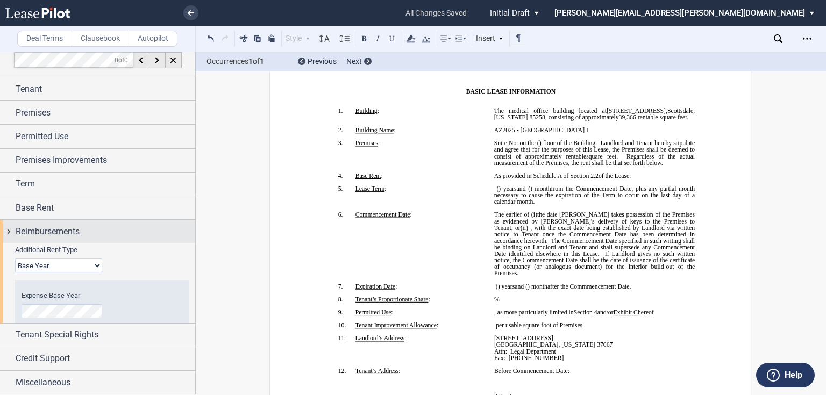
scroll to position [0, 0]
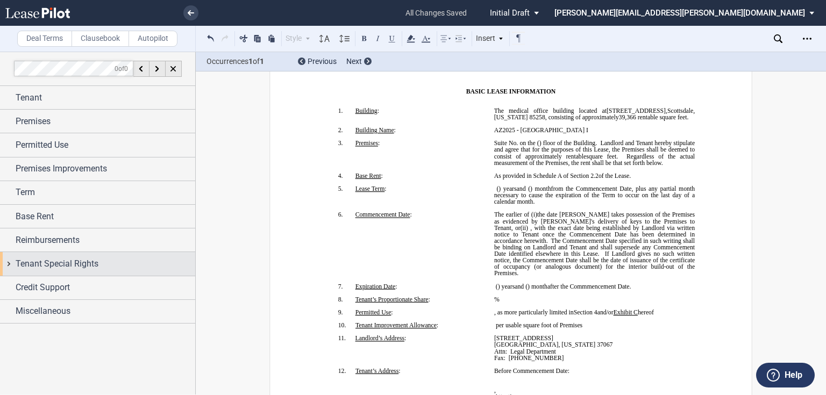
click at [70, 258] on span "Tenant Special Rights" at bounding box center [57, 264] width 83 height 13
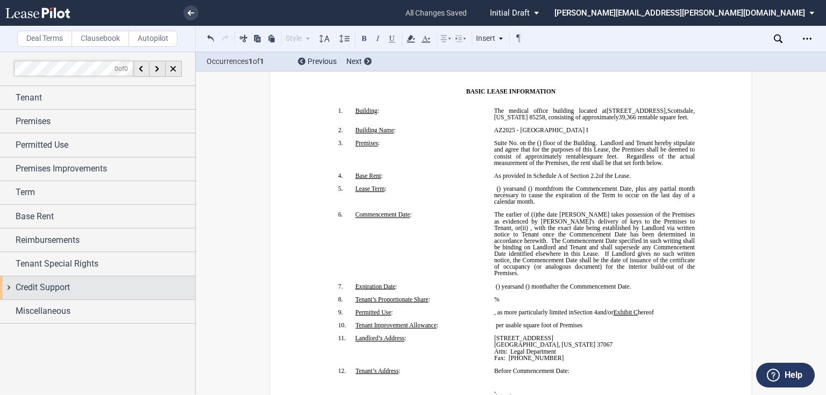
click at [67, 280] on div "Credit Support" at bounding box center [97, 287] width 195 height 23
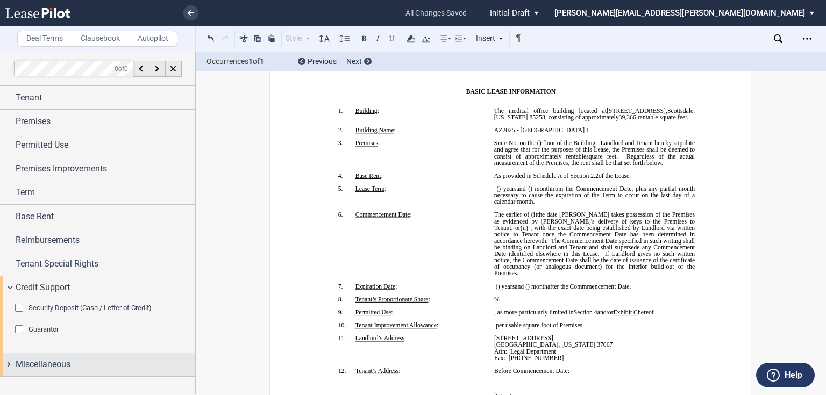
click at [81, 365] on div "Miscellaneous" at bounding box center [106, 364] width 180 height 13
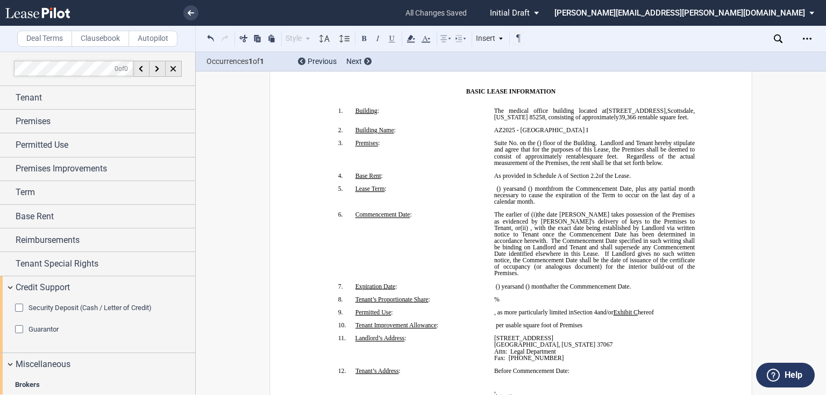
scroll to position [92, 0]
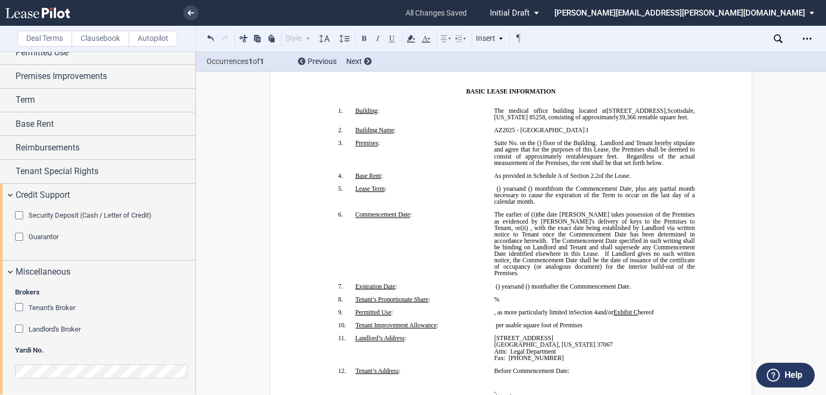
click at [23, 216] on div "Security Deposit (Cash / Letter of Credit)" at bounding box center [20, 216] width 11 height 11
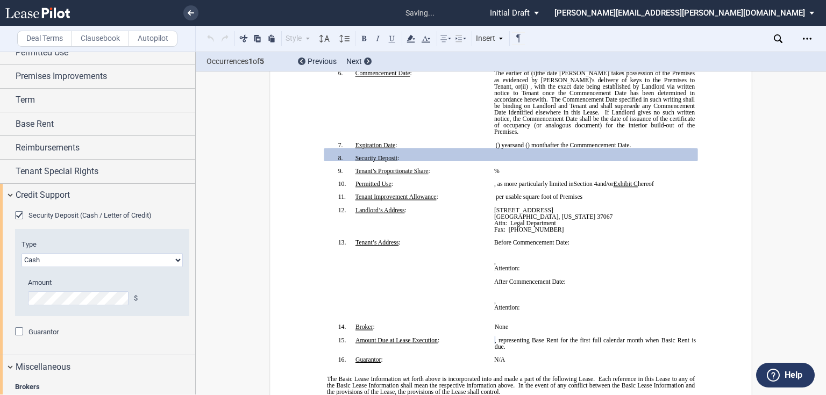
scroll to position [184, 0]
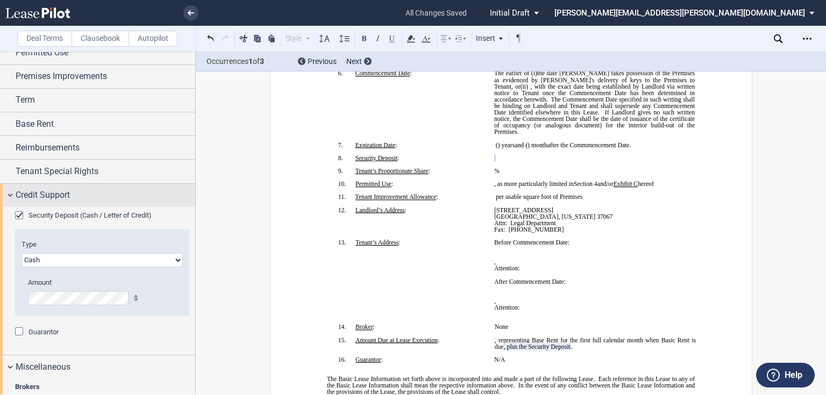
click at [24, 198] on span "Credit Support" at bounding box center [43, 195] width 54 height 13
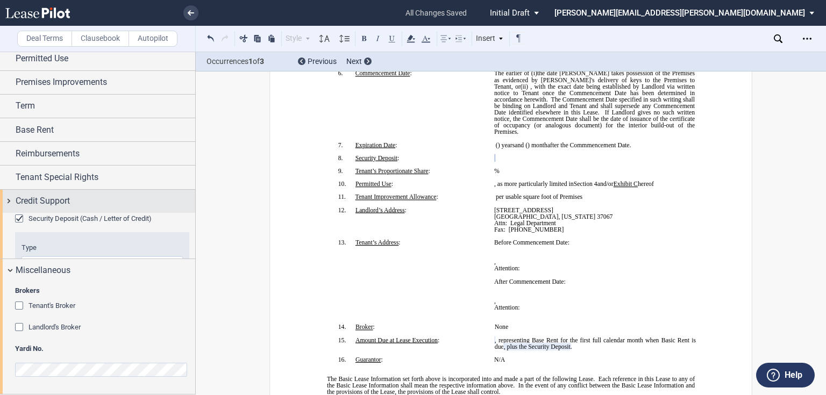
scroll to position [40, 0]
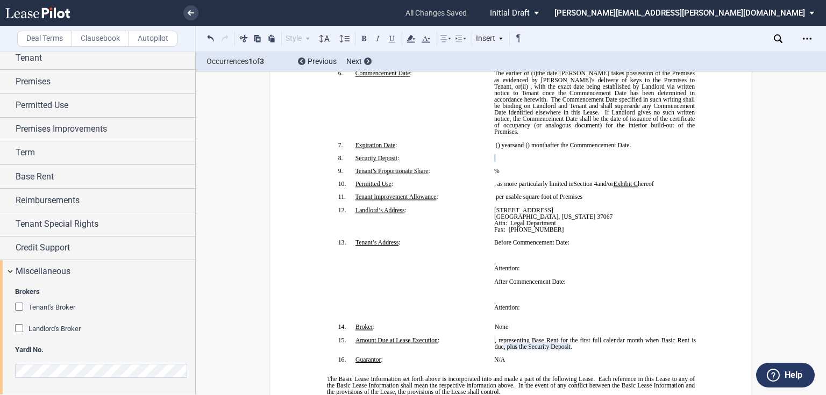
click at [20, 305] on div "Tenant's Broker" at bounding box center [20, 308] width 11 height 11
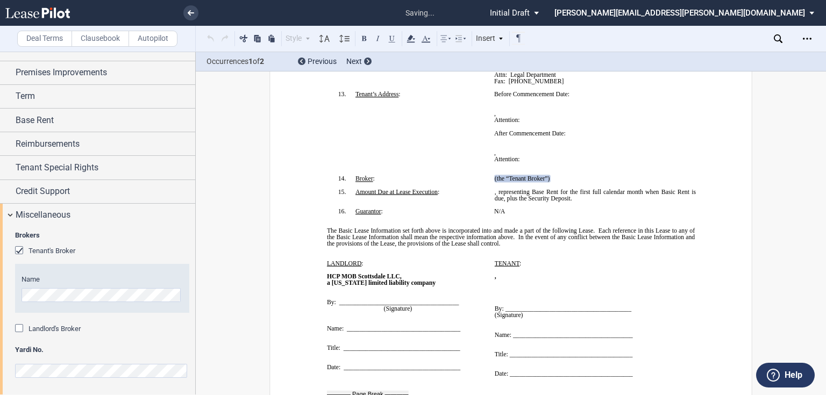
scroll to position [392, 0]
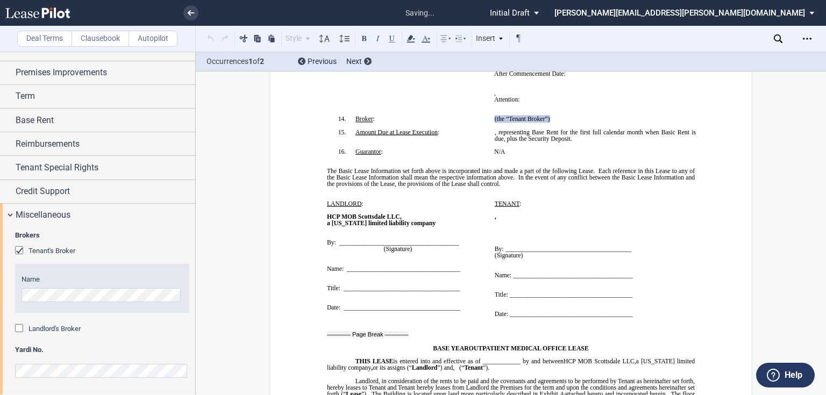
click at [20, 329] on div "Landlord's Broker" at bounding box center [20, 329] width 11 height 11
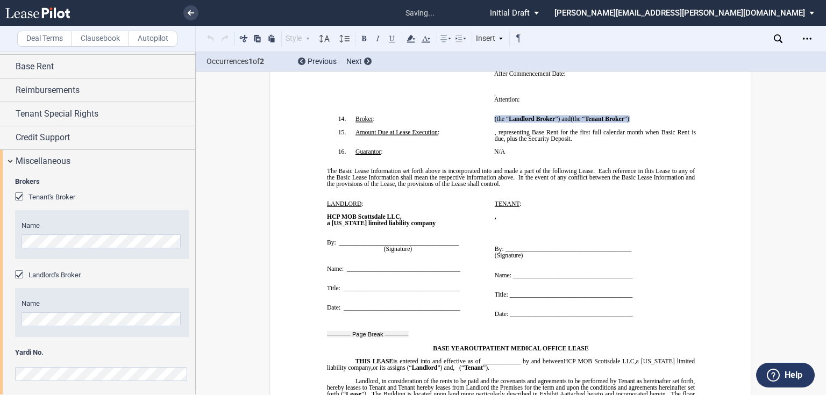
scroll to position [153, 0]
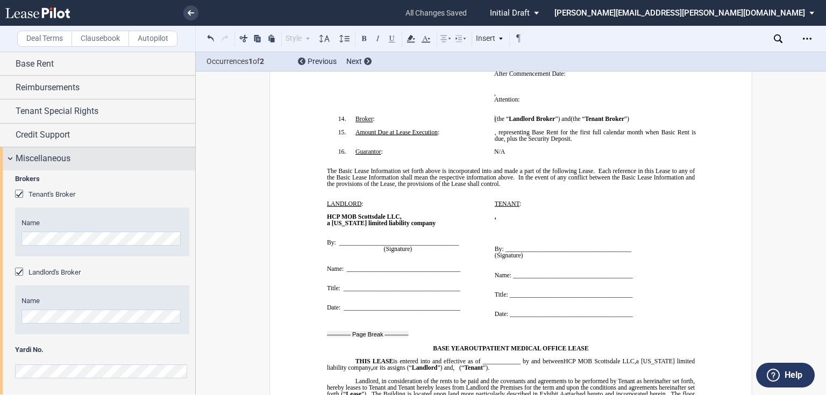
click at [73, 162] on div "Miscellaneous" at bounding box center [106, 158] width 180 height 13
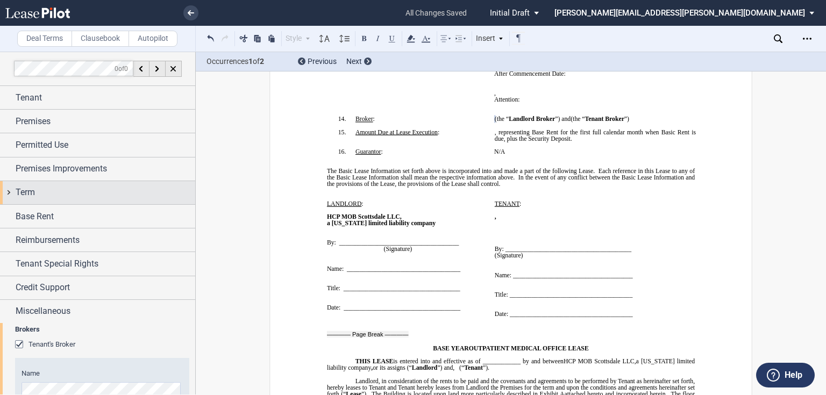
scroll to position [0, 0]
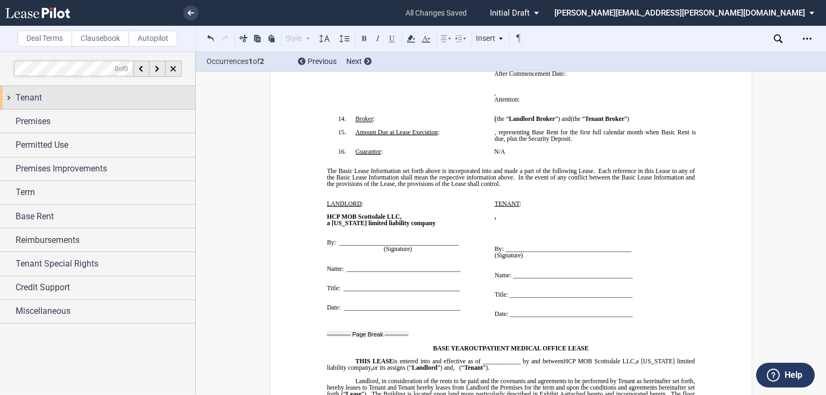
click at [105, 99] on div "Tenant" at bounding box center [106, 97] width 180 height 13
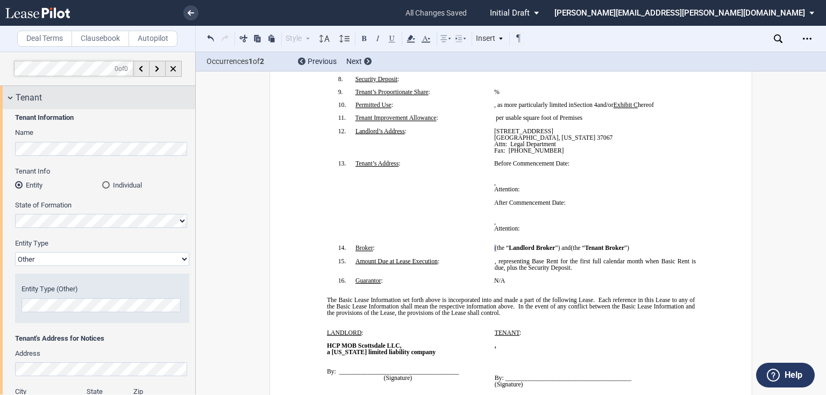
click at [74, 100] on div "Tenant" at bounding box center [106, 97] width 180 height 13
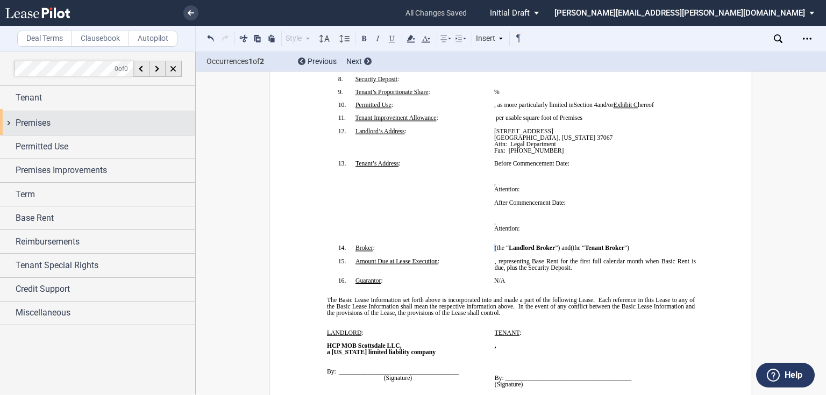
click at [74, 120] on div "Premises" at bounding box center [106, 123] width 180 height 13
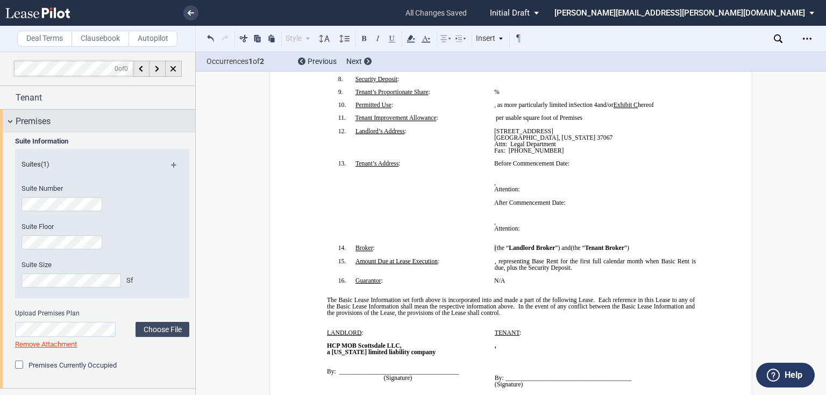
click at [76, 127] on div "Premises" at bounding box center [106, 121] width 180 height 13
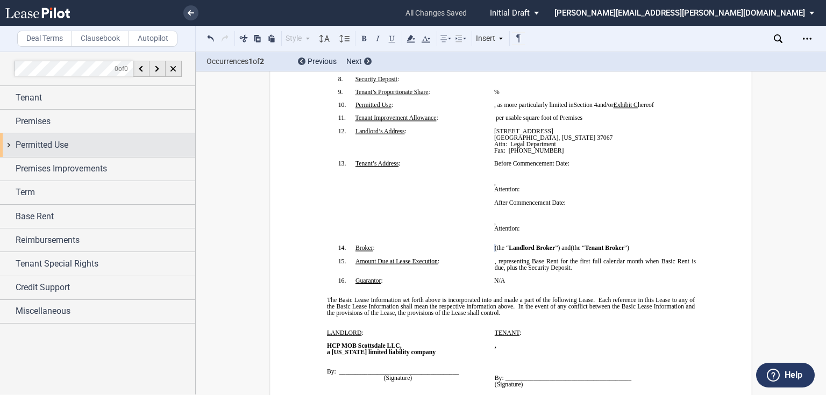
click at [76, 140] on div "Permitted Use" at bounding box center [106, 145] width 180 height 13
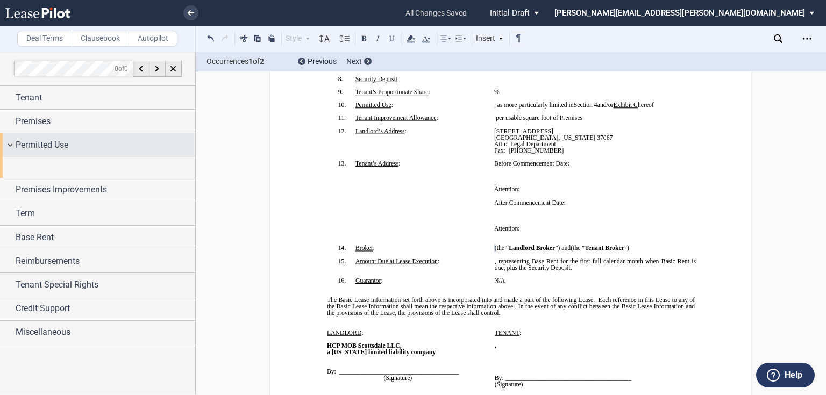
click at [75, 140] on div "Permitted Use" at bounding box center [106, 145] width 180 height 13
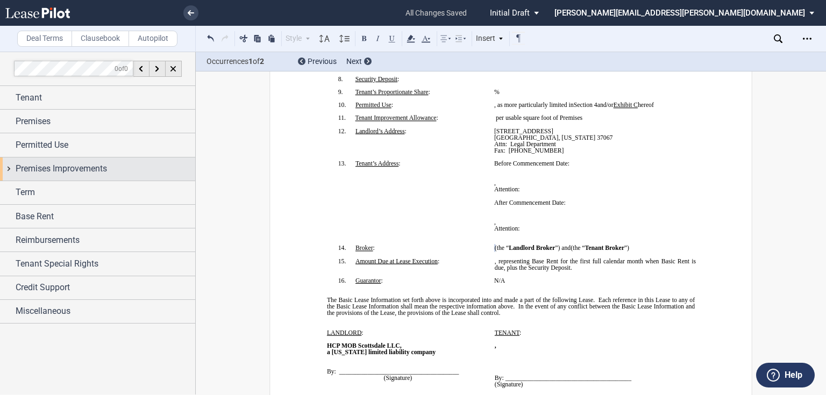
click at [73, 163] on span "Premises Improvements" at bounding box center [61, 168] width 91 height 13
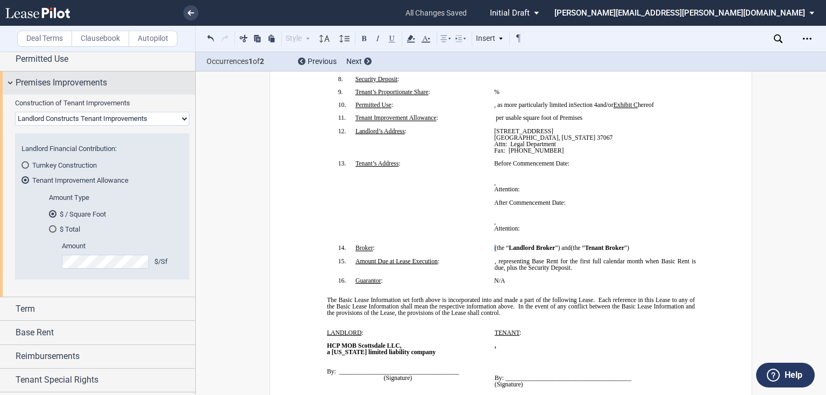
scroll to position [43, 0]
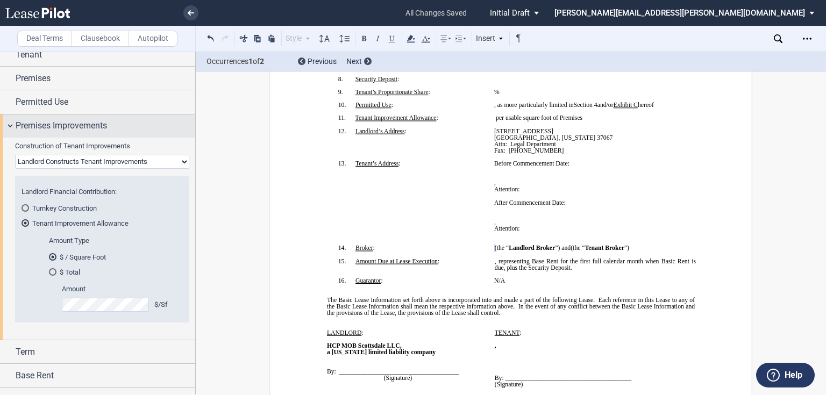
click at [81, 127] on span "Premises Improvements" at bounding box center [61, 125] width 91 height 13
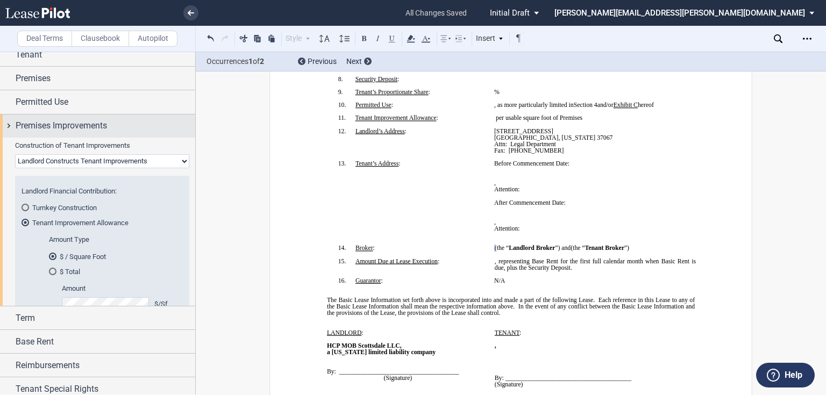
scroll to position [0, 0]
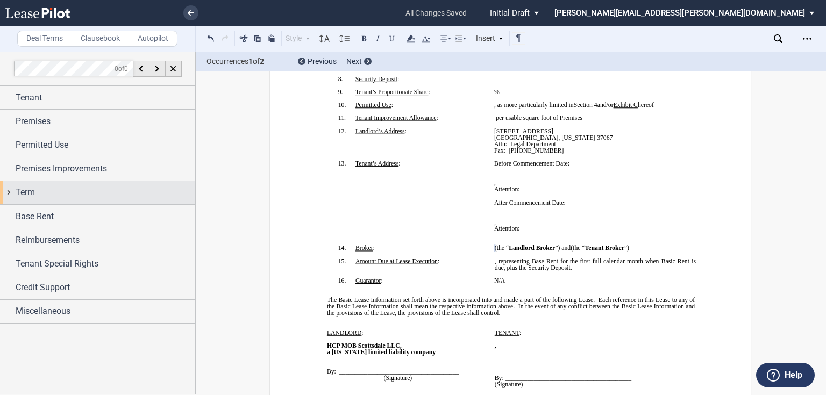
click at [62, 196] on div "Term" at bounding box center [106, 192] width 180 height 13
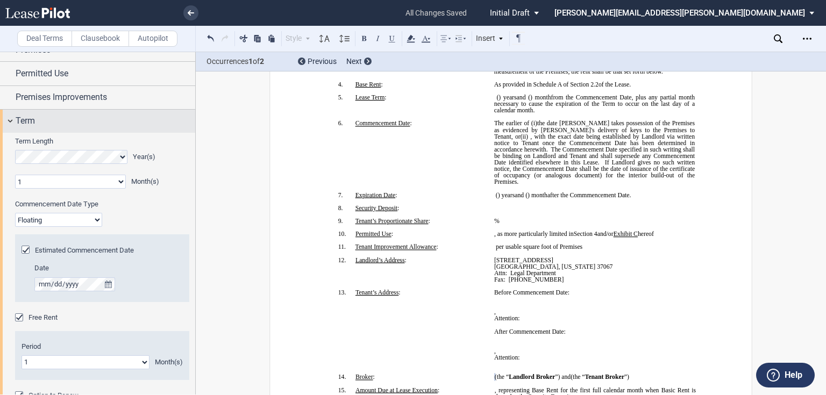
scroll to position [43, 0]
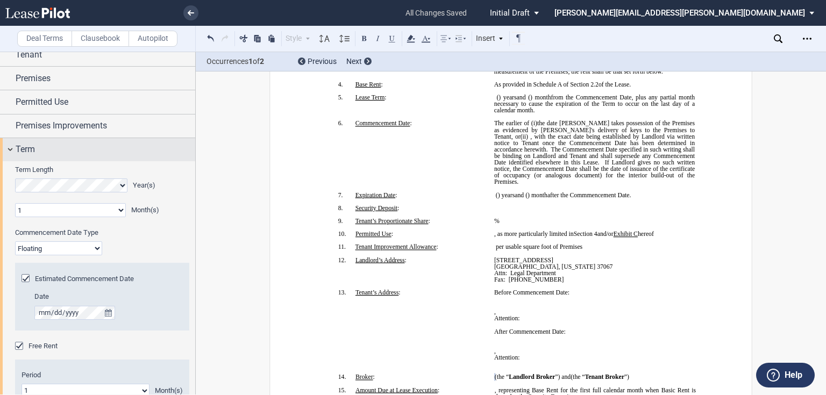
click at [49, 144] on div "Term" at bounding box center [106, 149] width 180 height 13
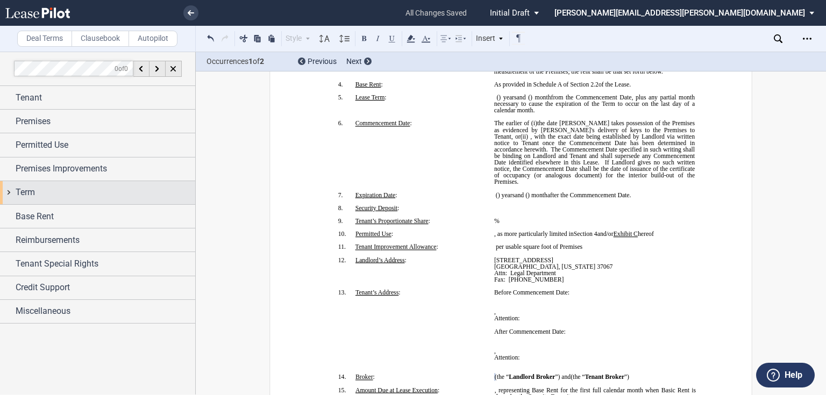
click at [49, 189] on div "Term" at bounding box center [106, 192] width 180 height 13
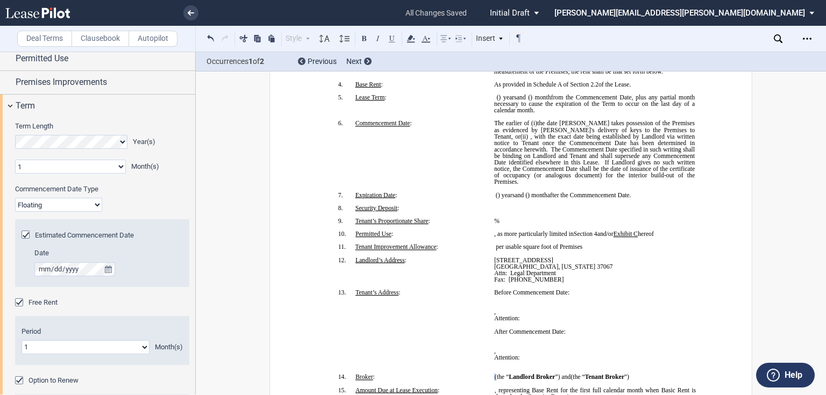
scroll to position [86, 0]
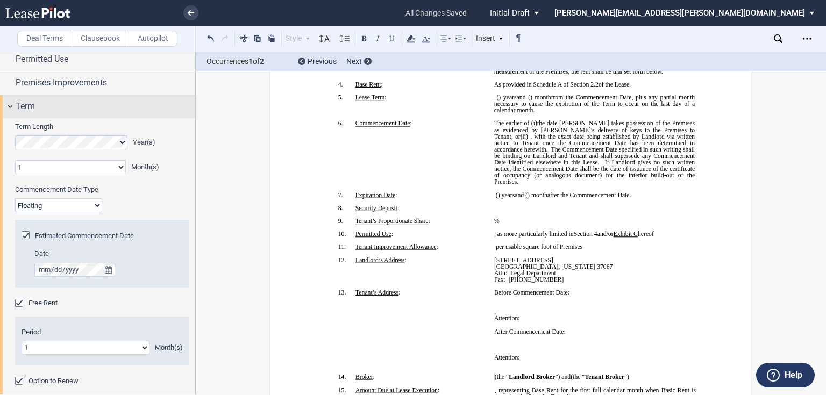
click at [54, 106] on div "Term" at bounding box center [106, 106] width 180 height 13
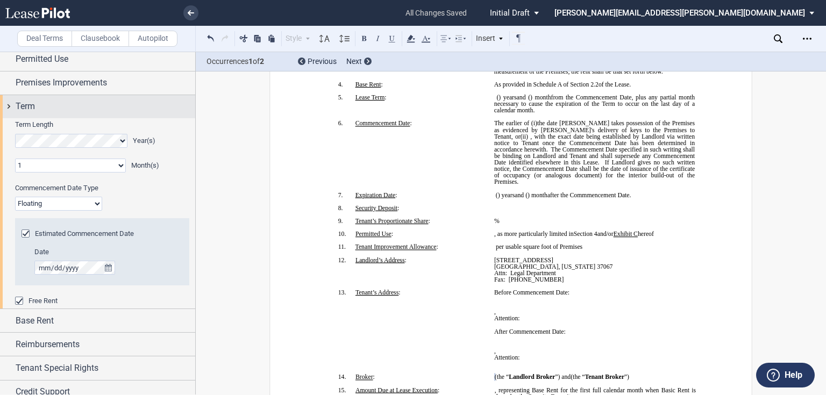
scroll to position [0, 0]
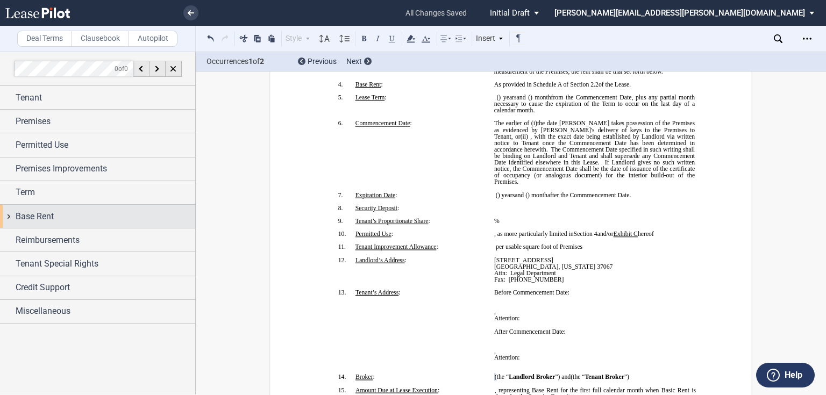
click at [54, 223] on div "Base Rent" at bounding box center [97, 216] width 195 height 23
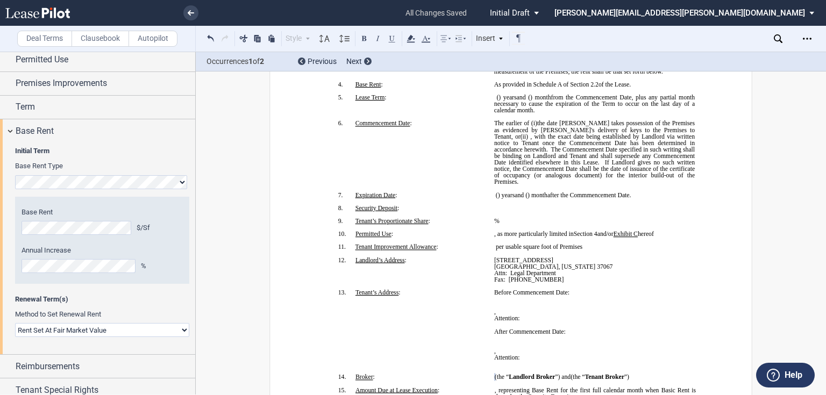
scroll to position [86, 0]
click at [62, 133] on div "Base Rent" at bounding box center [106, 130] width 180 height 13
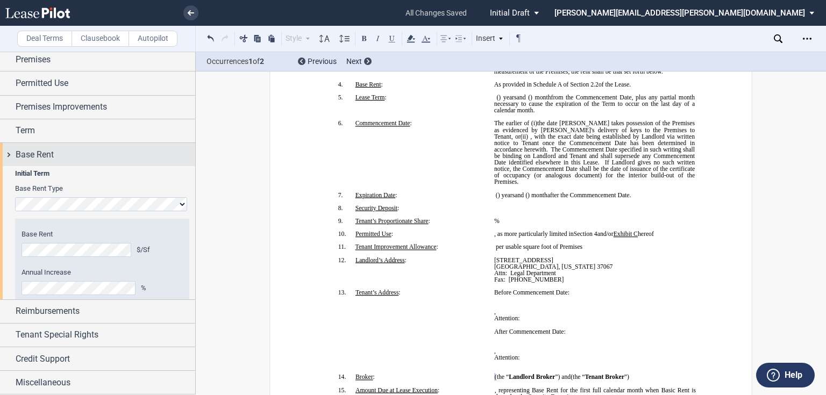
scroll to position [0, 0]
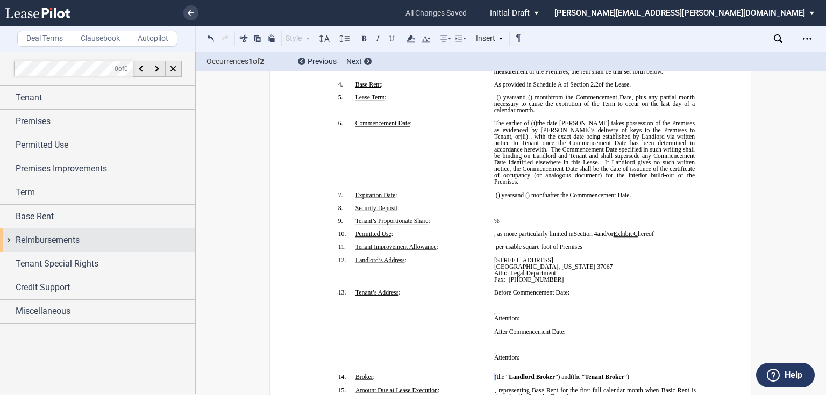
click at [69, 231] on div "Reimbursements" at bounding box center [97, 240] width 195 height 23
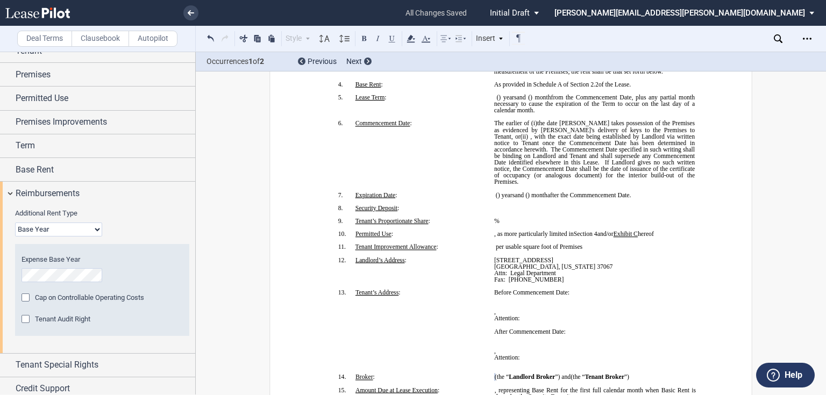
scroll to position [32, 0]
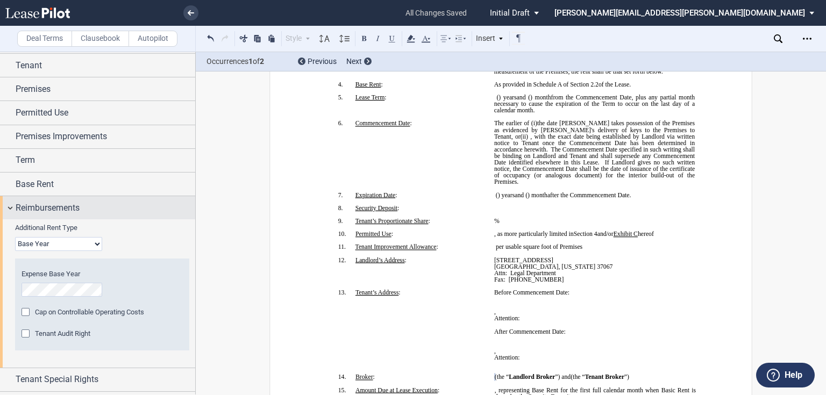
click at [38, 207] on span "Reimbursements" at bounding box center [48, 208] width 64 height 13
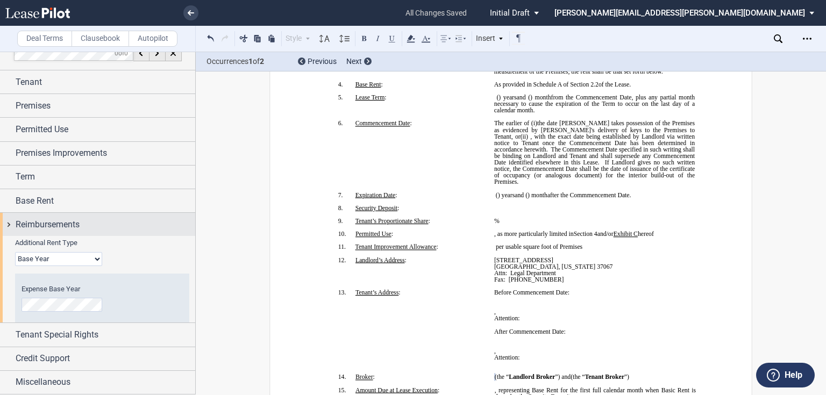
scroll to position [0, 0]
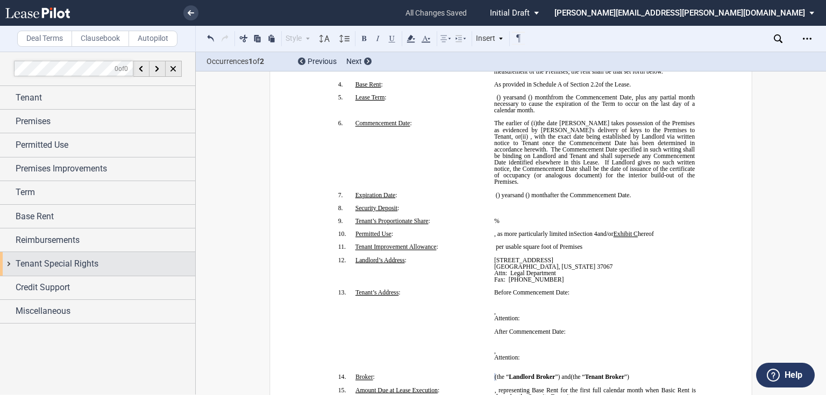
click at [47, 262] on span "Tenant Special Rights" at bounding box center [57, 264] width 83 height 13
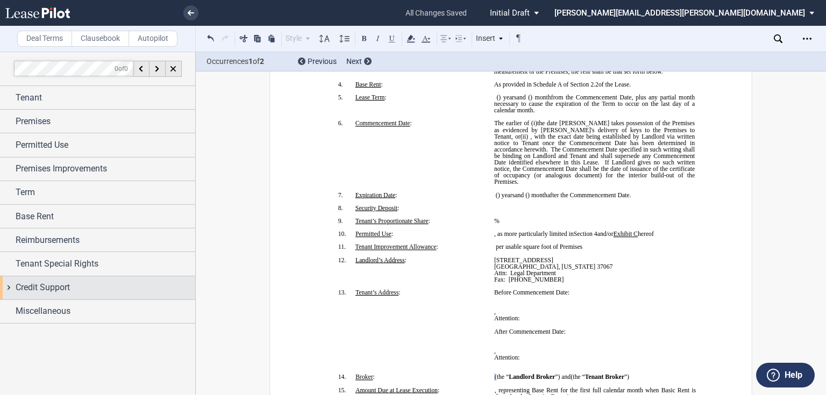
click at [47, 284] on span "Credit Support" at bounding box center [43, 287] width 54 height 13
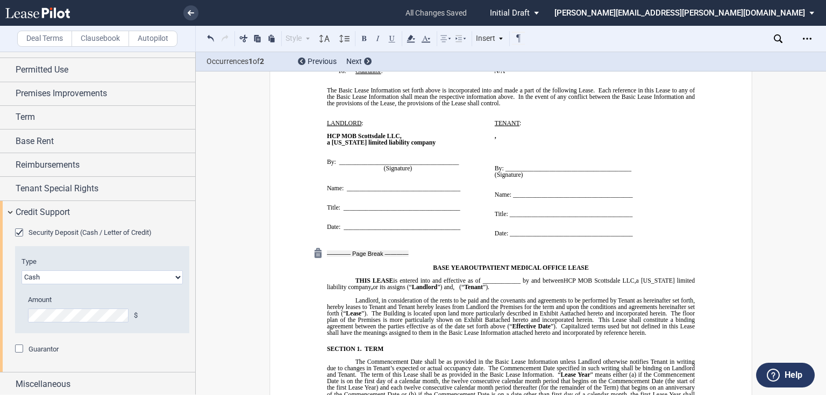
scroll to position [435, 0]
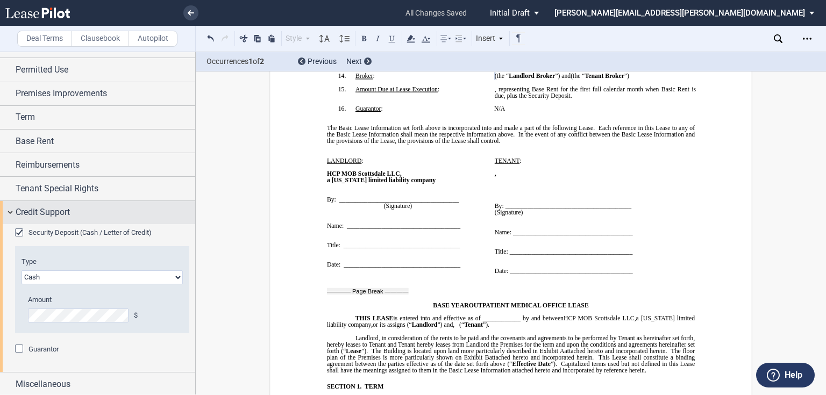
click at [44, 213] on span "Credit Support" at bounding box center [43, 212] width 54 height 13
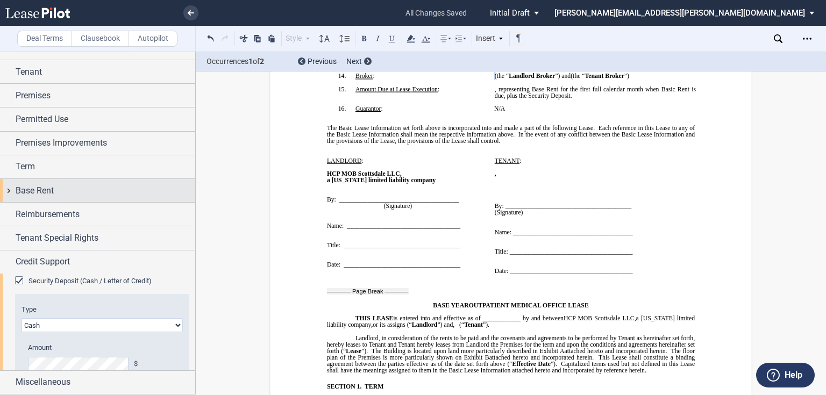
scroll to position [0, 0]
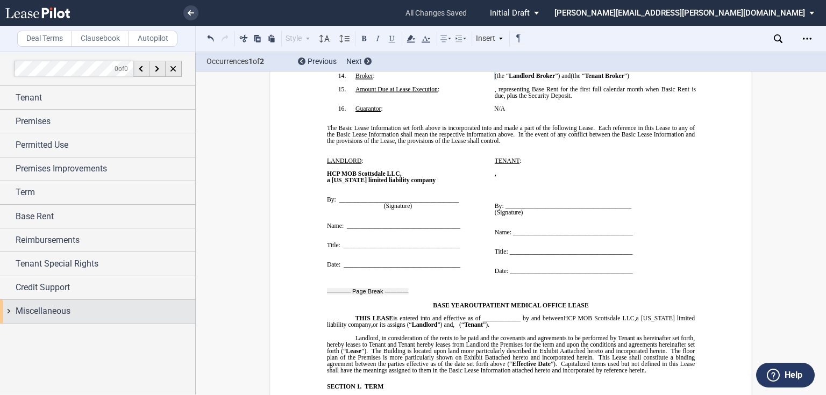
click at [42, 308] on span "Miscellaneous" at bounding box center [43, 311] width 55 height 13
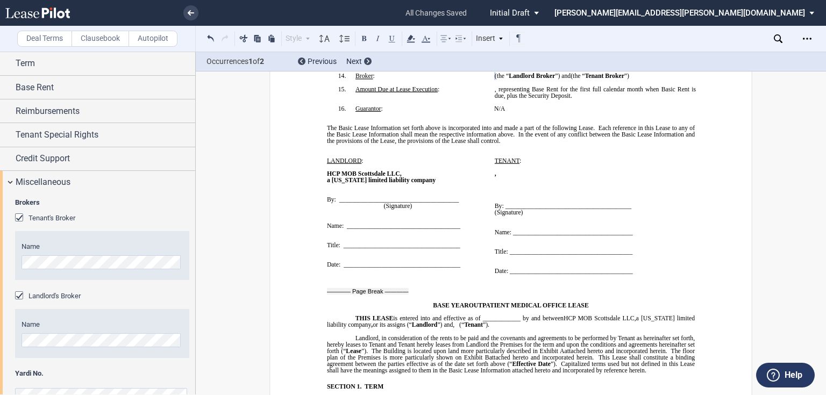
scroll to position [153, 0]
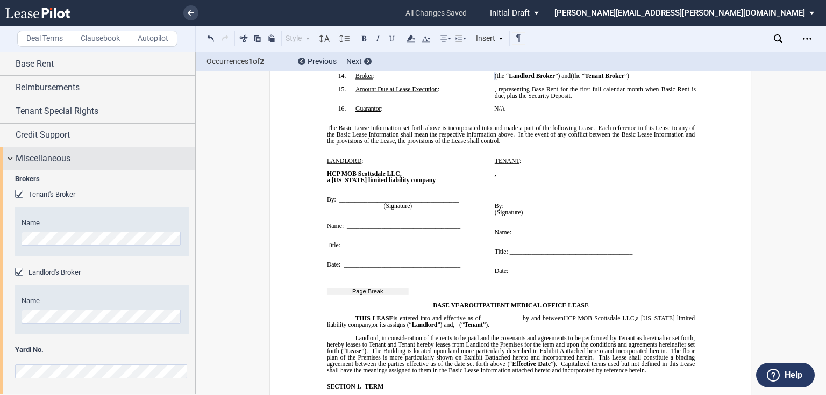
click at [103, 162] on div "Miscellaneous" at bounding box center [106, 158] width 180 height 13
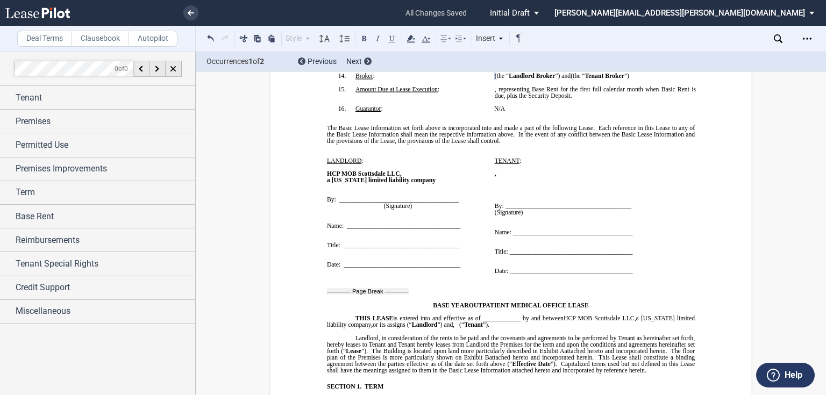
scroll to position [220, 0]
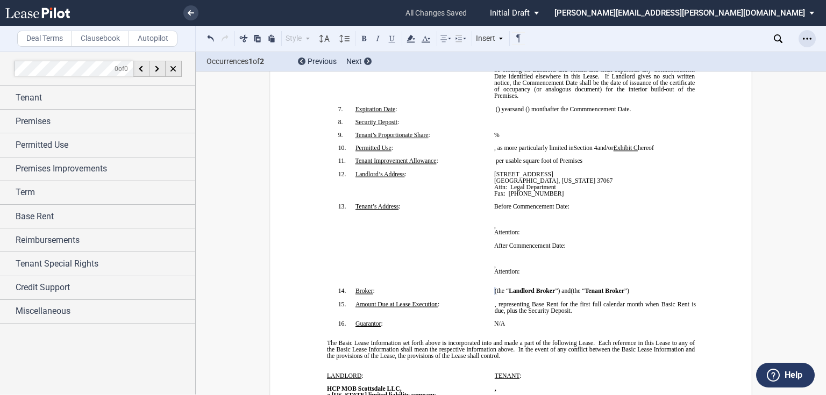
click at [805, 39] on icon "Open Lease options menu" at bounding box center [807, 38] width 9 height 9
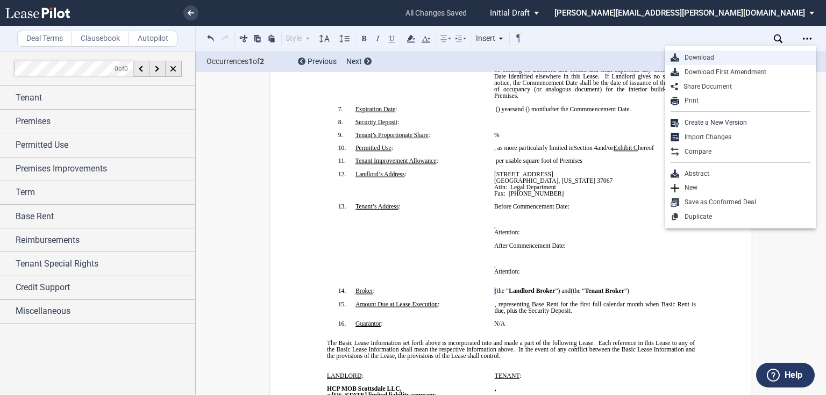
click at [774, 55] on div "Download" at bounding box center [744, 57] width 131 height 9
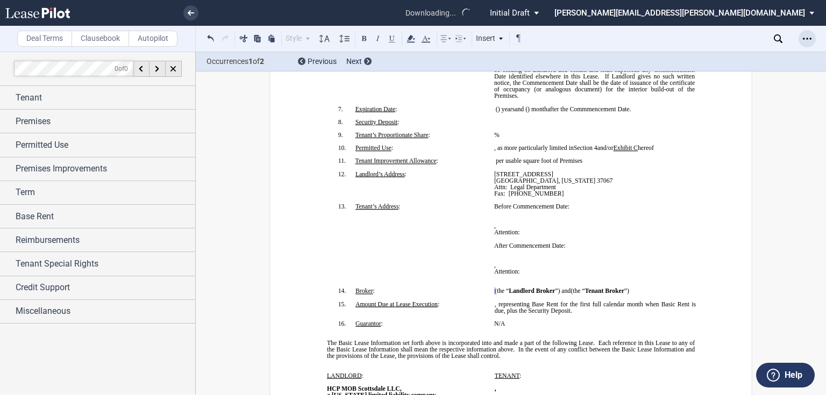
click at [808, 37] on icon "Open Lease options menu" at bounding box center [807, 38] width 9 height 9
click at [662, 216] on p "﻿" at bounding box center [594, 213] width 201 height 6
click at [804, 35] on icon "Open Lease options menu" at bounding box center [807, 38] width 9 height 9
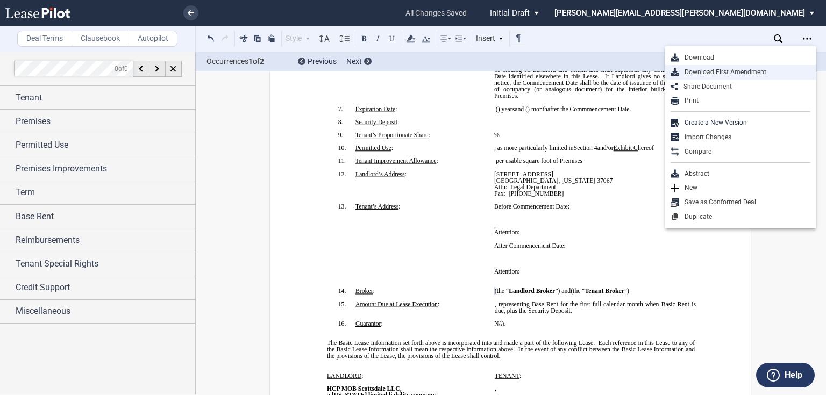
click at [781, 66] on div "Download First Amendment" at bounding box center [740, 72] width 151 height 15
